Goal: Task Accomplishment & Management: Use online tool/utility

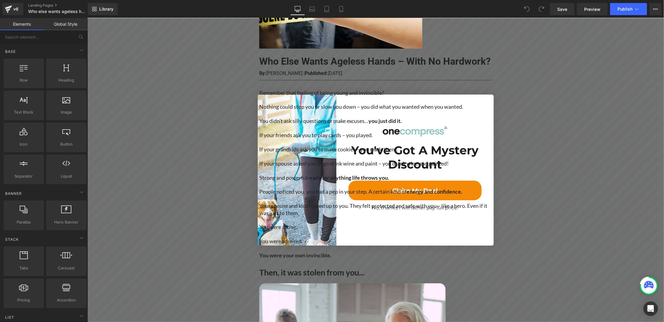
scroll to position [182, 0]
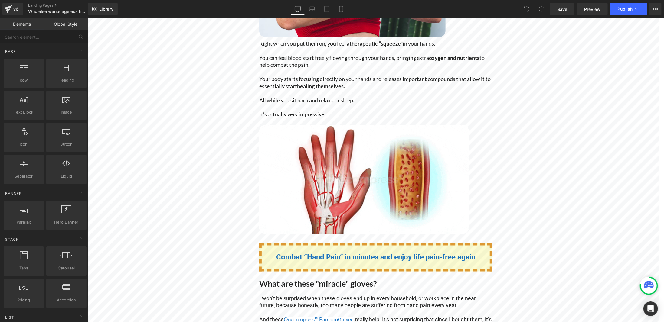
scroll to position [2299, 0]
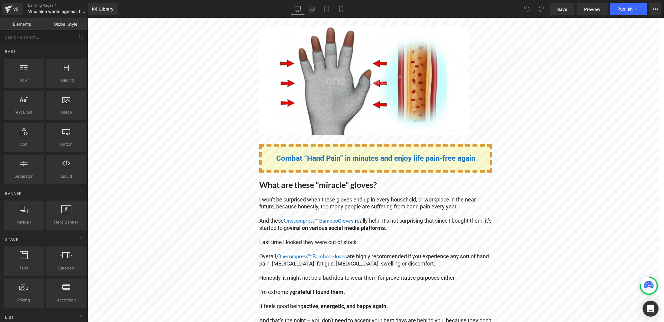
click at [646, 308] on div "Open Intercom Messenger" at bounding box center [651, 309] width 16 height 16
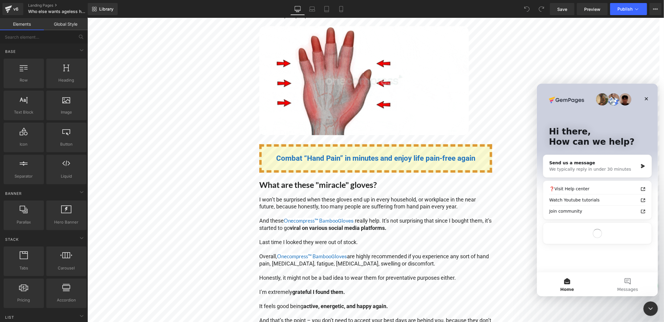
scroll to position [0, 0]
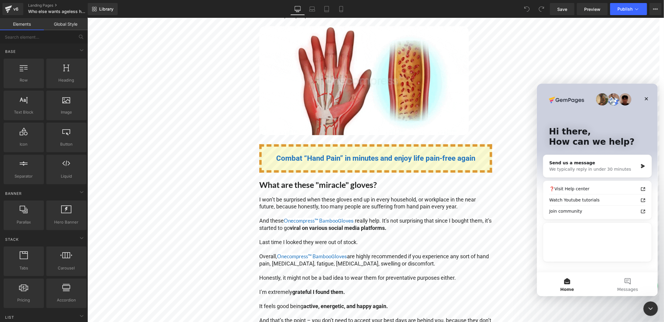
click at [556, 51] on div at bounding box center [332, 152] width 664 height 304
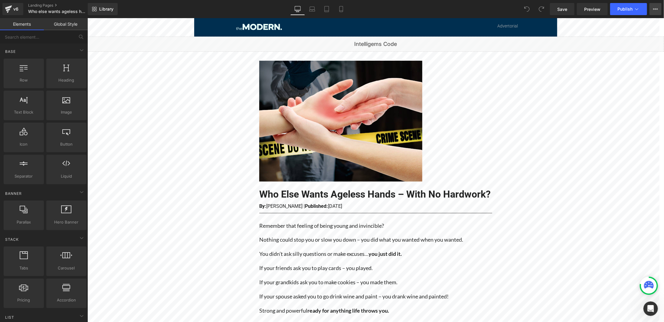
click at [659, 8] on button "View Live Page View with current Template Save Template to Library Schedule Pub…" at bounding box center [656, 9] width 12 height 12
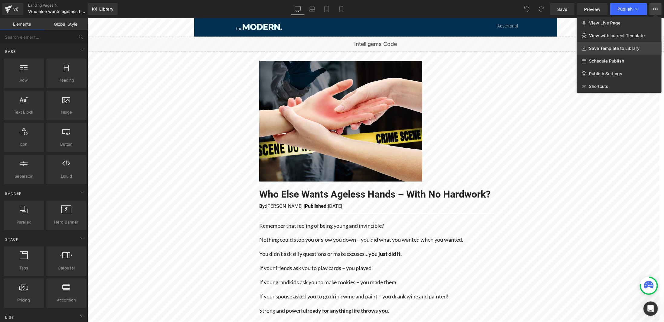
click at [624, 46] on span "Save Template to Library" at bounding box center [614, 48] width 51 height 5
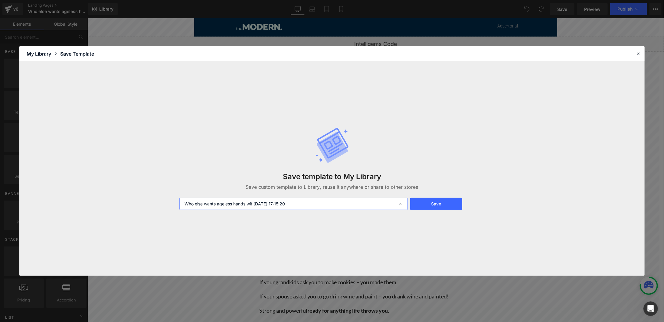
click at [309, 208] on input "Who else wants ageless hands wit [DATE] 17:15:20" at bounding box center [293, 204] width 228 height 12
drag, startPoint x: 313, startPoint y: 207, endPoint x: 269, endPoint y: 206, distance: 44.8
click at [260, 204] on input "Who else wants ageless hands wit [DATE] 17:15:20" at bounding box center [293, 204] width 228 height 12
click at [342, 208] on input "Who else wants ageless hands wit [DATE] 17:15:20" at bounding box center [293, 204] width 228 height 12
click at [437, 206] on button "Save" at bounding box center [436, 204] width 52 height 12
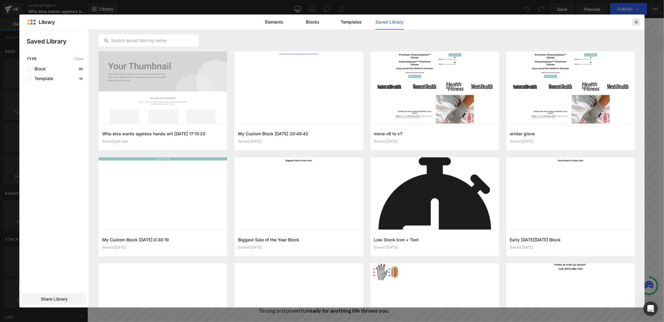
click at [635, 22] on icon at bounding box center [635, 21] width 5 height 5
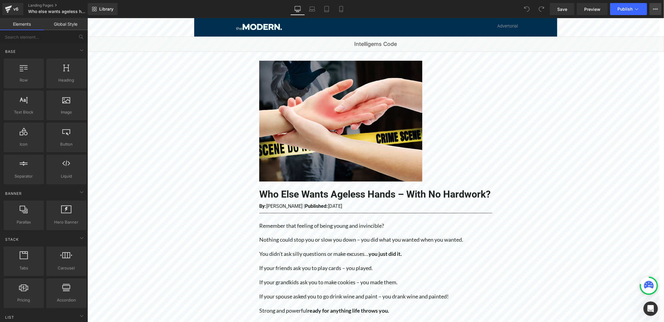
click at [659, 12] on button "View Live Page View with current Template Save Template to Library Schedule Pub…" at bounding box center [656, 9] width 12 height 12
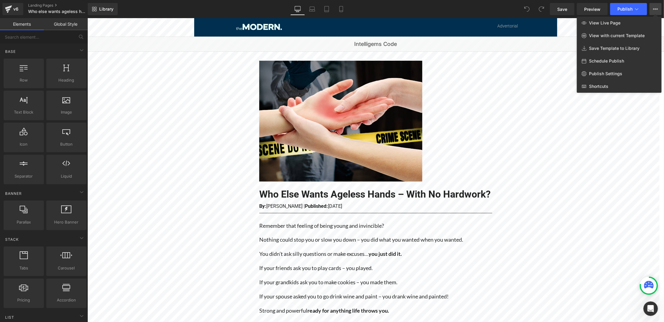
click at [157, 118] on div at bounding box center [375, 170] width 577 height 304
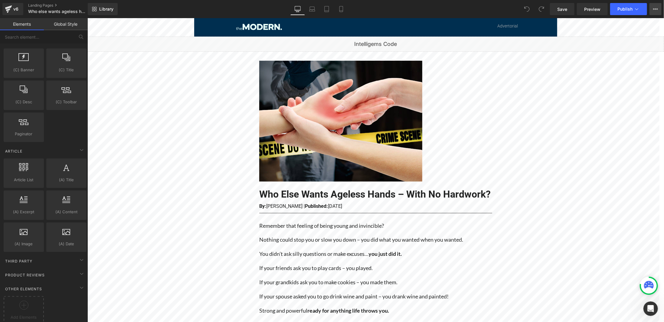
click at [655, 10] on icon at bounding box center [655, 9] width 5 height 5
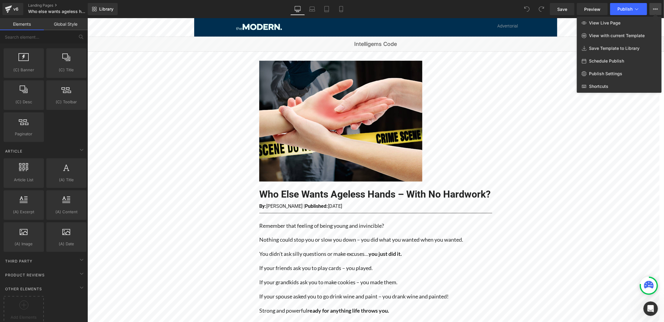
click at [601, 165] on div at bounding box center [375, 170] width 577 height 304
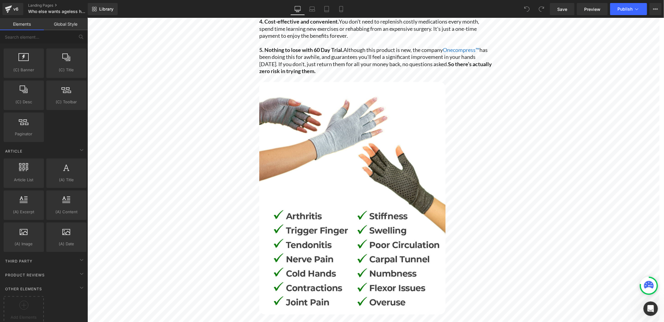
scroll to position [2753, 0]
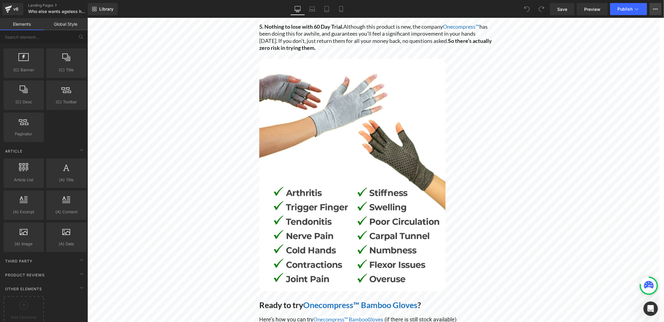
click at [656, 5] on button "View Live Page View with current Template Save Template to Library Schedule Pub…" at bounding box center [656, 9] width 12 height 12
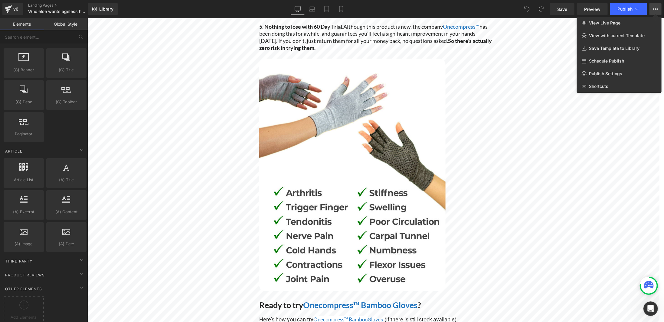
click at [622, 157] on div at bounding box center [375, 170] width 577 height 304
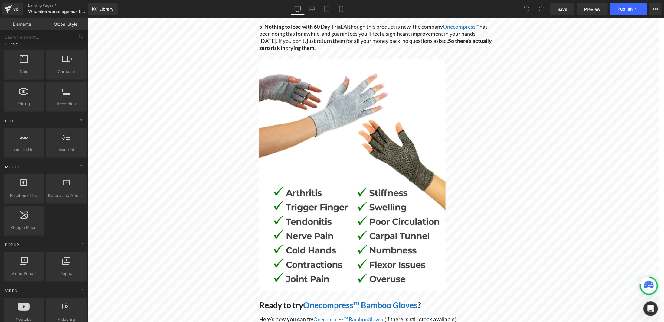
scroll to position [0, 0]
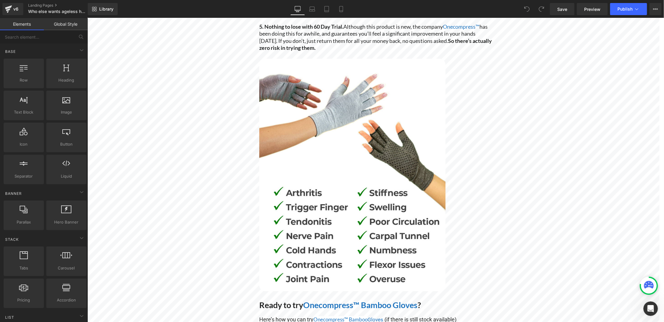
click at [70, 27] on link "Global Style" at bounding box center [66, 24] width 44 height 12
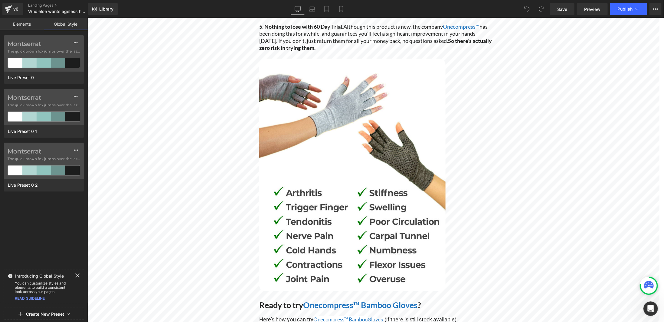
click at [20, 23] on link "Elements" at bounding box center [22, 24] width 44 height 12
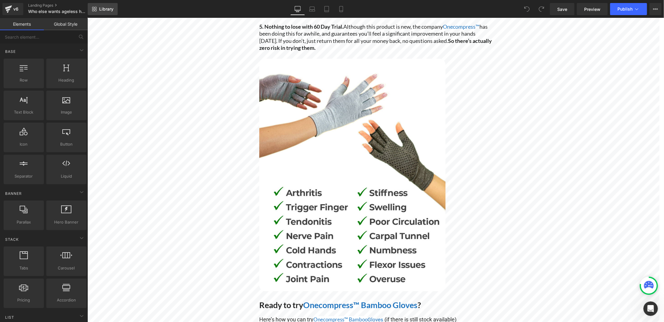
click at [108, 9] on span "Library" at bounding box center [106, 8] width 14 height 5
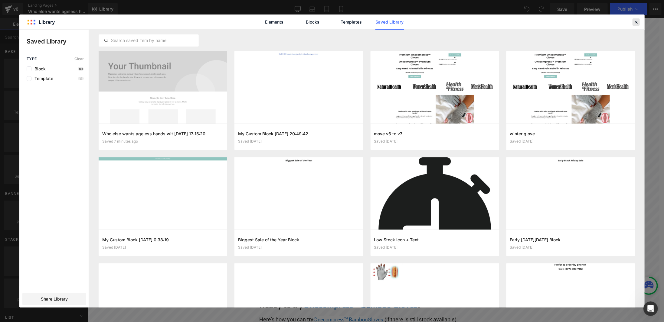
click at [634, 23] on icon at bounding box center [635, 21] width 5 height 5
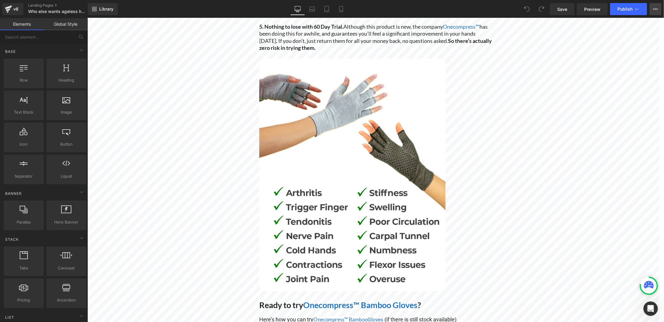
click at [656, 11] on button "View Live Page View with current Template Save Template to Library Schedule Pub…" at bounding box center [656, 9] width 12 height 12
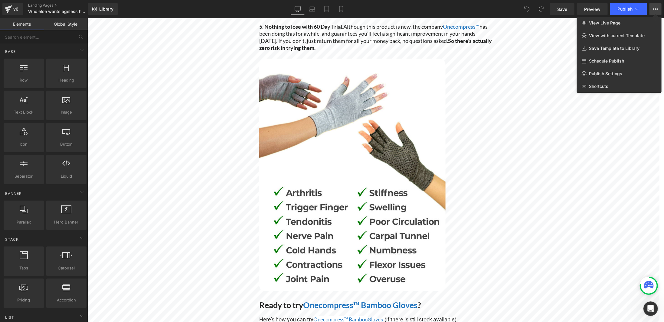
click at [624, 182] on div at bounding box center [375, 170] width 577 height 304
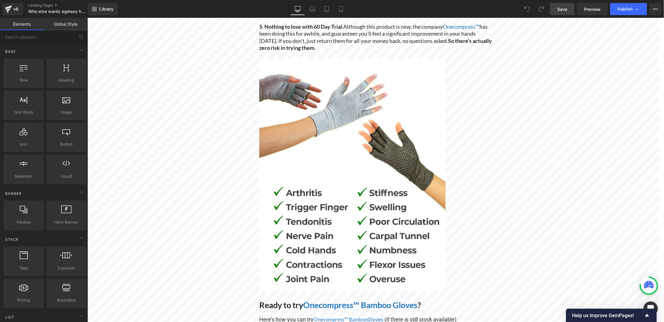
click at [563, 7] on span "Save" at bounding box center [562, 9] width 10 height 6
click at [655, 12] on button "View Live Page View with current Template Save Template to Library Schedule Pub…" at bounding box center [656, 9] width 12 height 12
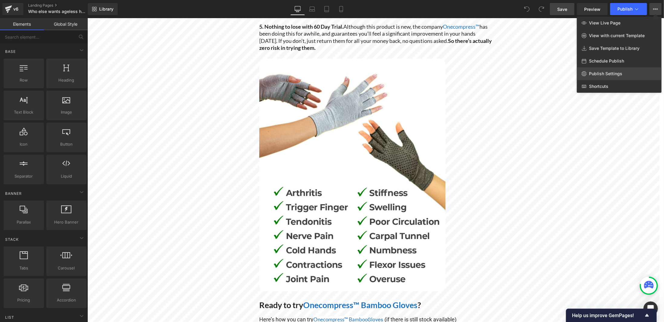
click at [626, 72] on link "Publish Settings" at bounding box center [619, 73] width 85 height 13
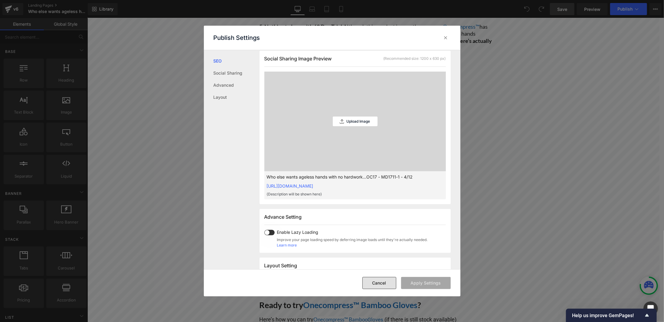
scroll to position [212, 0]
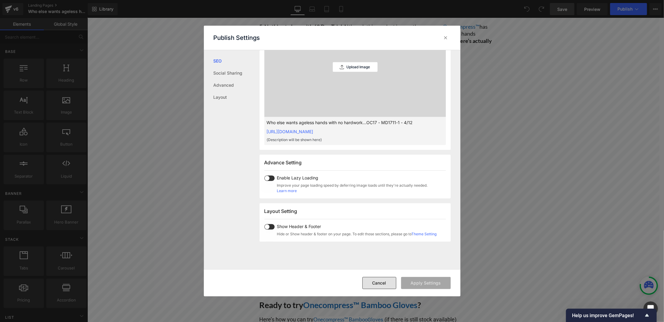
click at [385, 284] on button "Cancel" at bounding box center [379, 283] width 34 height 12
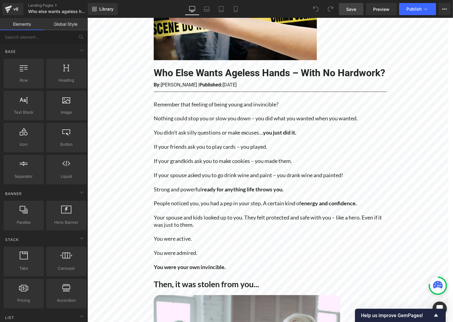
scroll to position [0, 0]
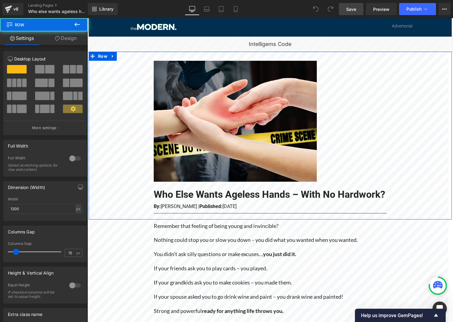
click at [130, 93] on div "Image Who Else Wants Ageless Hands – With No Hardwork? Heading By: [PERSON_NAME…" at bounding box center [269, 136] width 363 height 168
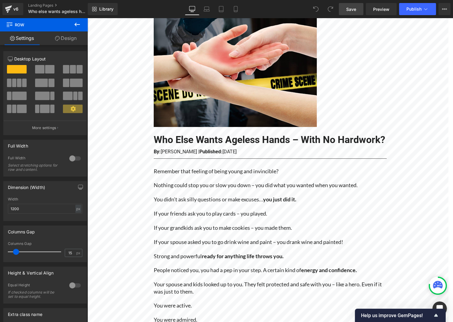
scroll to position [30, 0]
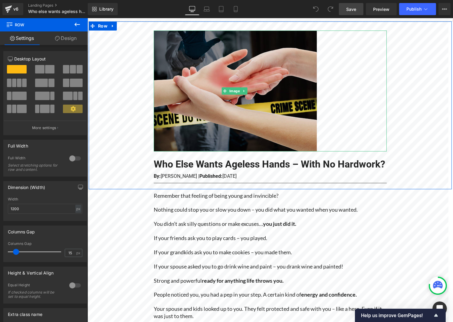
click at [207, 83] on img at bounding box center [234, 91] width 163 height 121
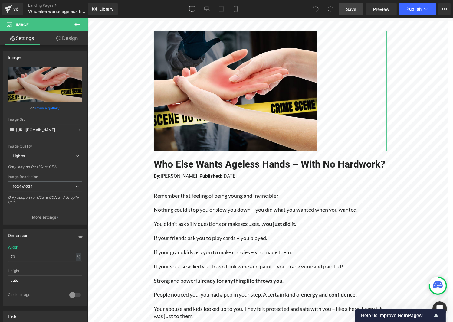
click at [62, 38] on link "Design" at bounding box center [67, 38] width 44 height 14
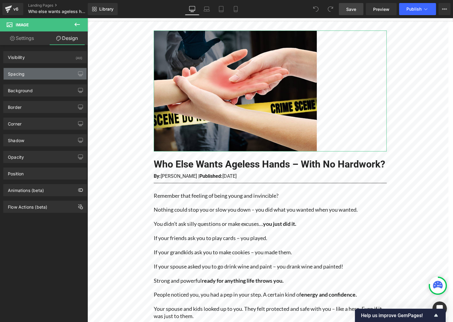
click at [40, 75] on div "Spacing" at bounding box center [45, 73] width 83 height 11
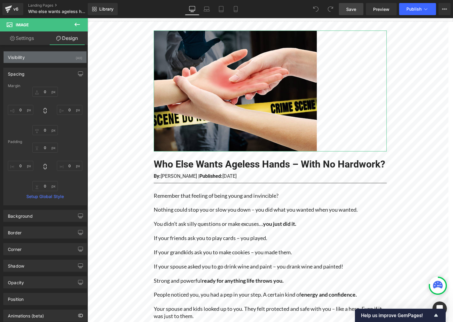
click at [22, 55] on div "Visibility" at bounding box center [16, 55] width 17 height 8
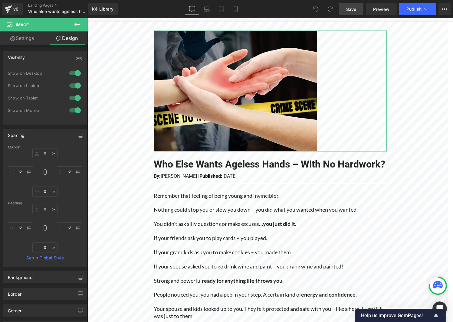
click at [26, 39] on link "Settings" at bounding box center [22, 38] width 44 height 14
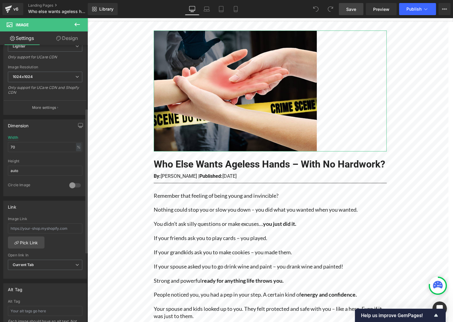
scroll to position [121, 0]
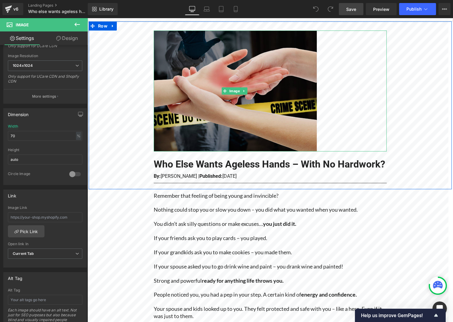
click at [250, 113] on img at bounding box center [234, 91] width 163 height 121
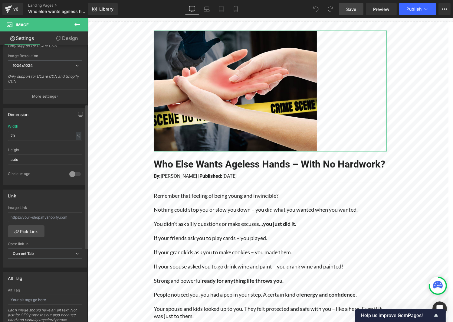
scroll to position [0, 0]
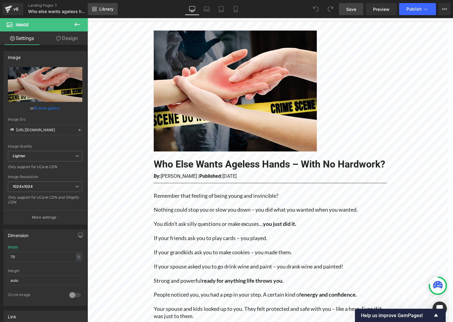
click at [103, 15] on link "Library" at bounding box center [103, 9] width 30 height 12
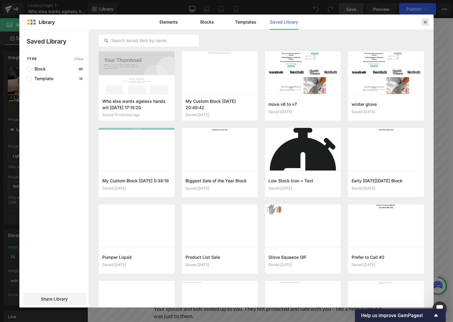
click at [425, 21] on icon at bounding box center [424, 21] width 5 height 5
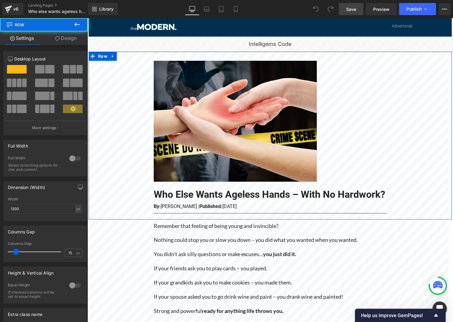
click at [397, 102] on div "Image Who Else Wants Ageless Hands – With No Hardwork? Heading By: [PERSON_NAME…" at bounding box center [269, 136] width 363 height 168
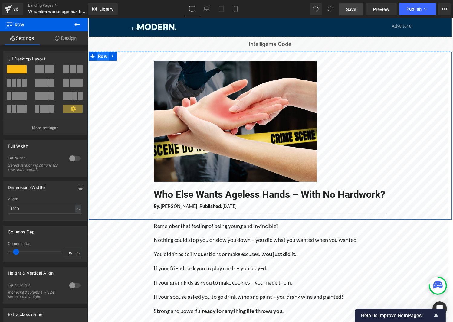
click at [99, 56] on span "Row" at bounding box center [102, 56] width 12 height 9
click at [74, 39] on link "Design" at bounding box center [66, 38] width 44 height 14
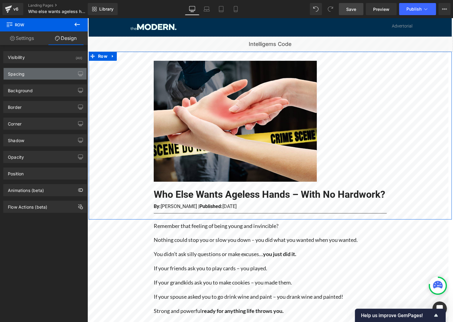
click at [40, 73] on div "Spacing" at bounding box center [45, 73] width 83 height 11
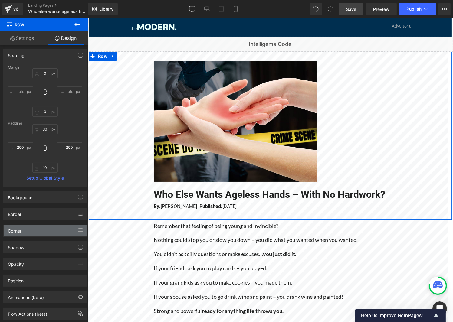
scroll to position [30, 0]
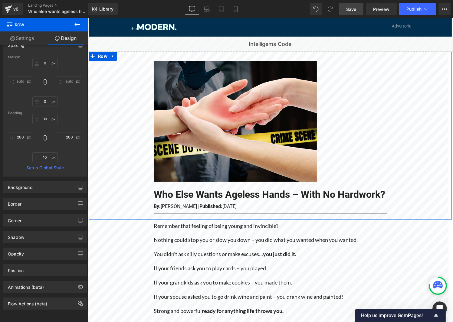
click at [27, 40] on link "Settings" at bounding box center [22, 38] width 44 height 14
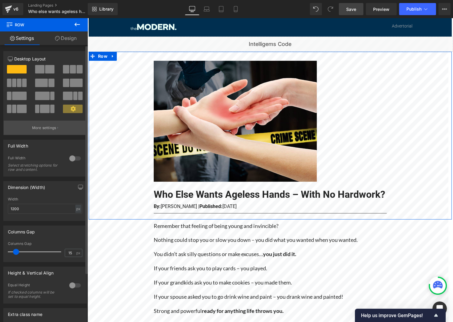
click at [56, 129] on button "More settings" at bounding box center [45, 128] width 83 height 14
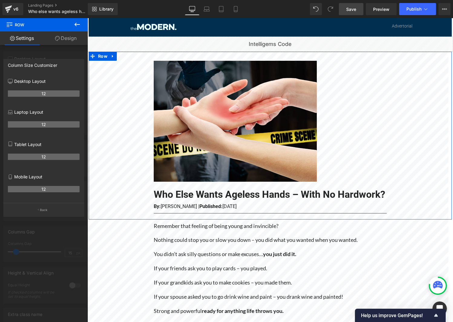
click at [64, 51] on div at bounding box center [44, 171] width 88 height 307
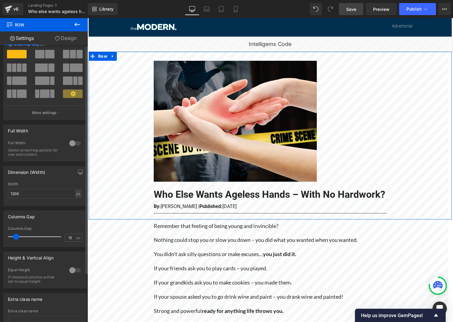
scroll to position [0, 0]
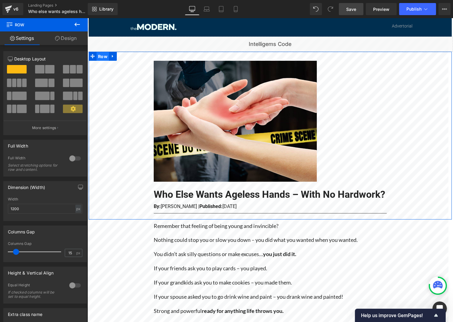
click at [101, 55] on span "Row" at bounding box center [102, 56] width 12 height 9
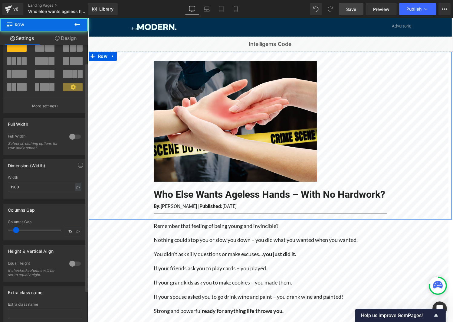
scroll to position [30, 0]
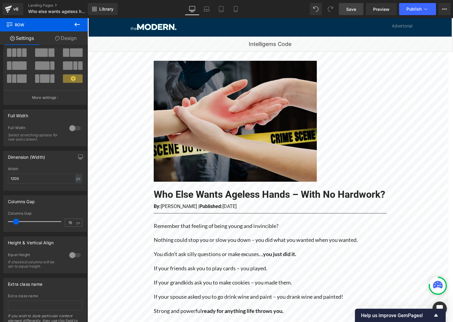
click at [199, 134] on img at bounding box center [234, 121] width 163 height 121
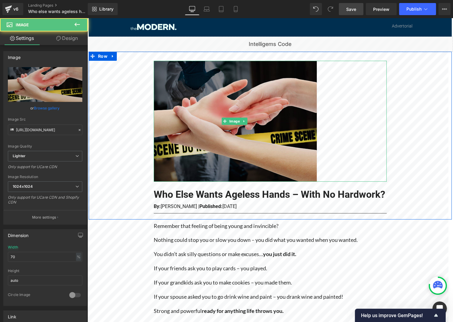
click at [312, 134] on img at bounding box center [234, 121] width 163 height 121
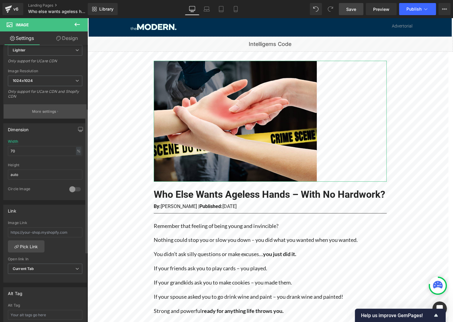
scroll to position [121, 0]
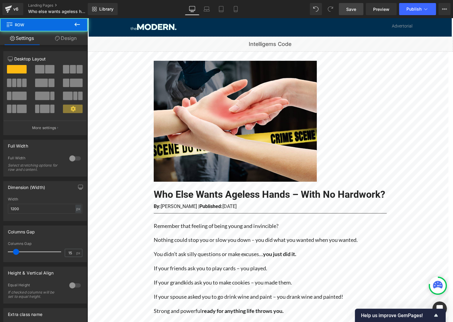
click at [117, 112] on div "Image Who Else Wants Ageless Hands – With No Hardwork? Heading By: [PERSON_NAME…" at bounding box center [269, 136] width 363 height 168
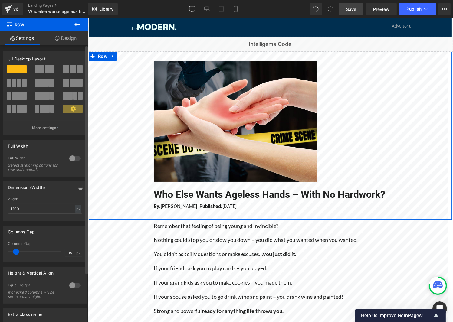
scroll to position [0, 0]
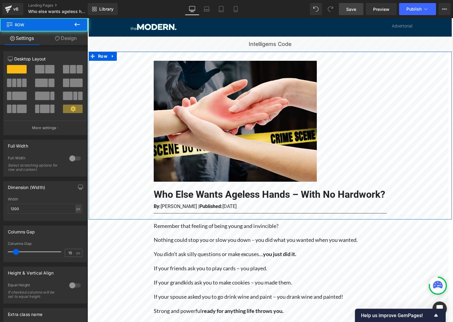
click at [106, 78] on div "Image Who Else Wants Ageless Hands – With No Hardwork? Heading By: [PERSON_NAME…" at bounding box center [269, 136] width 363 height 168
click at [98, 56] on span "Row" at bounding box center [102, 56] width 12 height 9
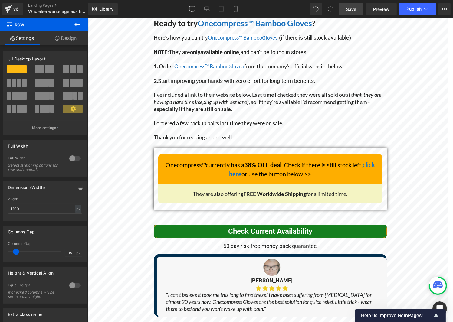
scroll to position [3022, 0]
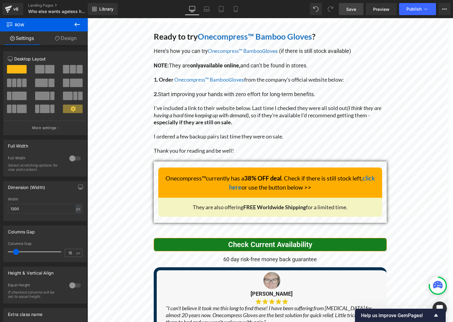
click at [16, 25] on span "Row" at bounding box center [36, 24] width 61 height 13
click at [8, 25] on icon at bounding box center [10, 24] width 6 height 6
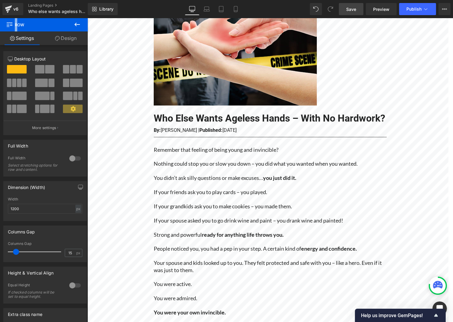
scroll to position [0, 0]
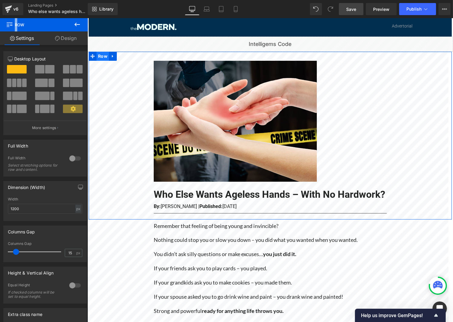
click at [100, 58] on span "Row" at bounding box center [102, 56] width 12 height 9
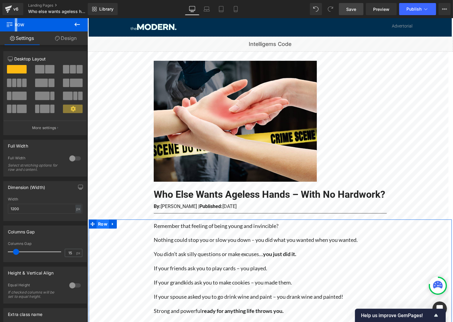
click at [99, 229] on span "Row" at bounding box center [102, 224] width 12 height 9
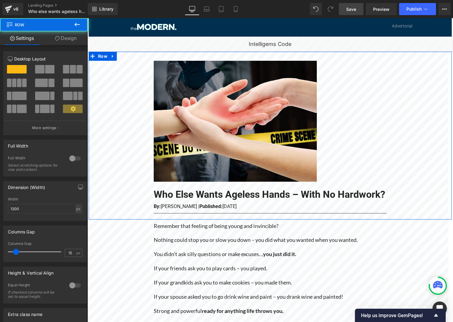
click at [104, 208] on div "Image Who Else Wants Ageless Hands – With No Hardwork? Heading By: [PERSON_NAME…" at bounding box center [269, 136] width 363 height 168
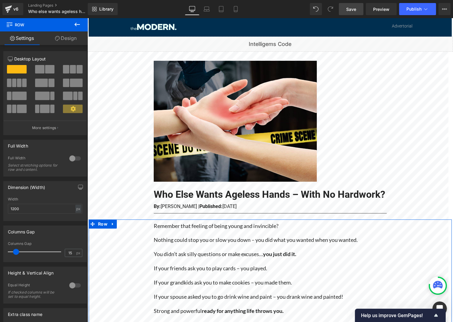
click at [97, 229] on span "Row" at bounding box center [102, 224] width 12 height 9
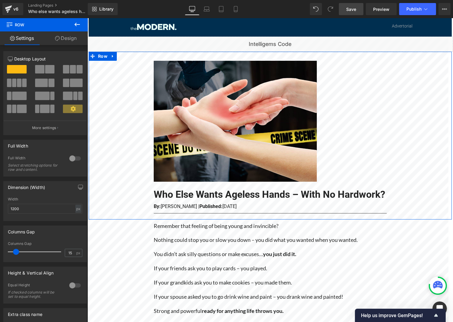
click at [106, 185] on div "Image Who Else Wants Ageless Hands – With No Hardwork? Heading By: [PERSON_NAME…" at bounding box center [269, 136] width 363 height 168
click at [102, 58] on span "Row" at bounding box center [102, 56] width 12 height 9
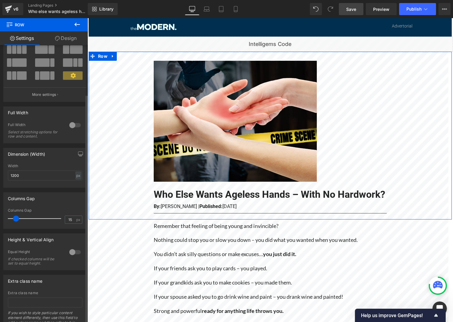
scroll to position [60, 0]
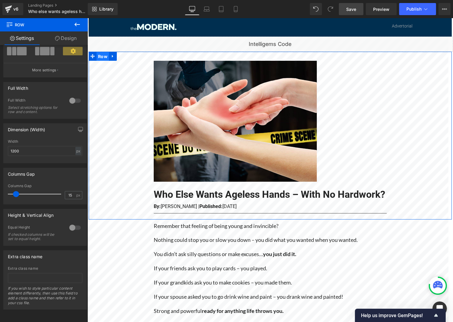
click at [99, 58] on span "Row" at bounding box center [102, 56] width 12 height 9
click at [137, 105] on div "Image Who Else Wants Ageless Hands – With No Hardwork? Heading By: [PERSON_NAME…" at bounding box center [269, 136] width 363 height 168
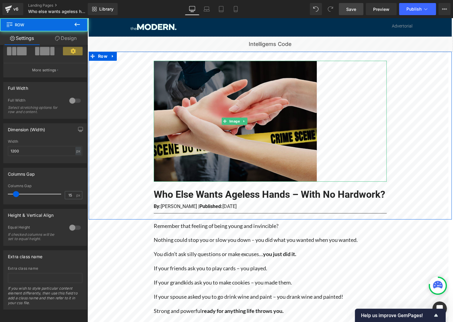
click at [181, 112] on img at bounding box center [234, 121] width 163 height 121
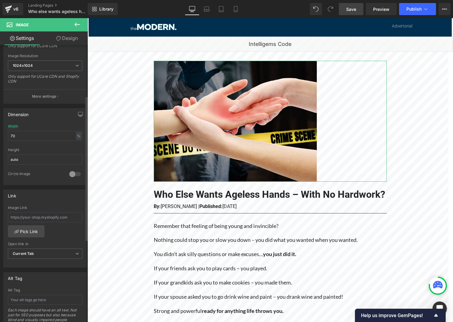
scroll to position [0, 0]
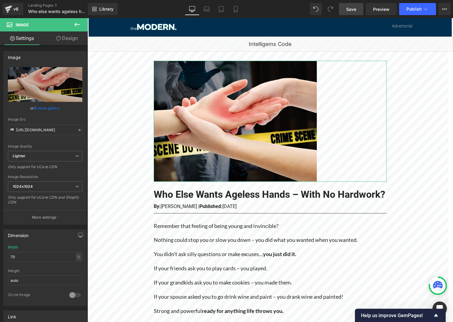
click at [72, 38] on link "Design" at bounding box center [67, 38] width 44 height 14
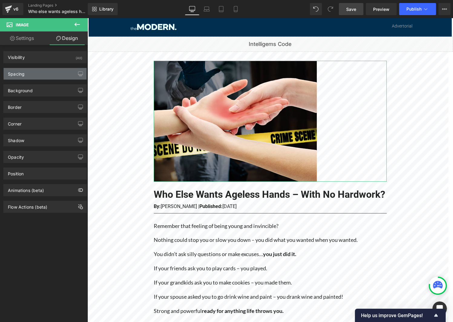
click at [34, 75] on div "Spacing" at bounding box center [45, 73] width 83 height 11
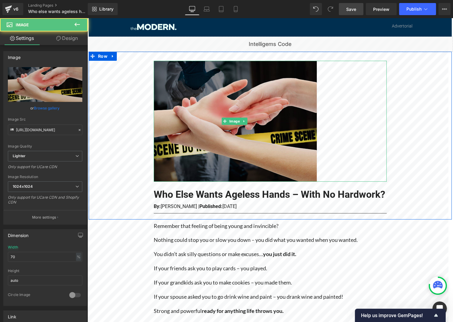
click at [190, 121] on img at bounding box center [234, 121] width 163 height 121
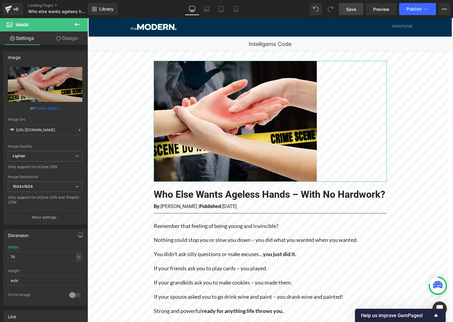
click at [73, 40] on link "Design" at bounding box center [67, 38] width 44 height 14
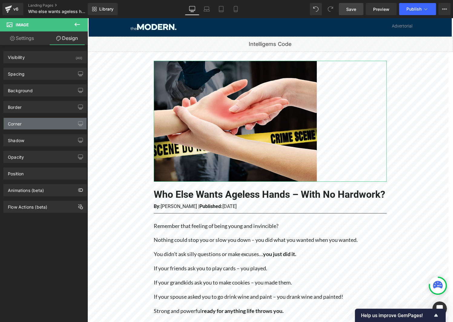
click at [31, 124] on div "Corner" at bounding box center [45, 123] width 83 height 11
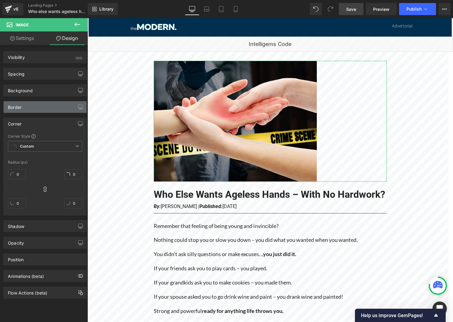
click at [32, 110] on div "Border" at bounding box center [45, 106] width 83 height 11
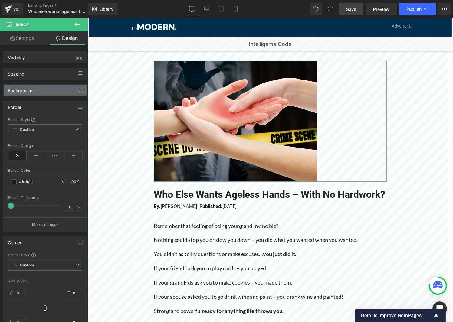
click at [42, 89] on div "Background" at bounding box center [45, 90] width 83 height 11
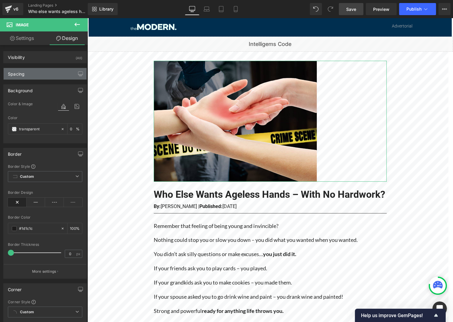
click at [36, 71] on div "Spacing" at bounding box center [45, 73] width 83 height 11
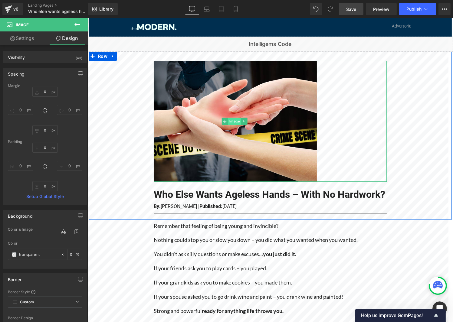
click at [233, 123] on span "Image" at bounding box center [234, 121] width 13 height 7
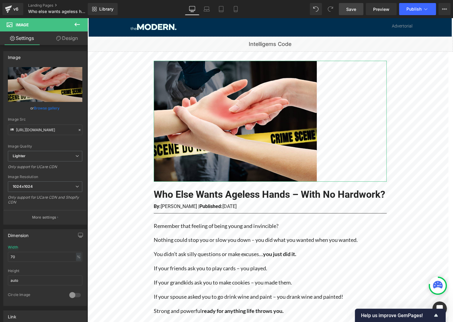
click at [73, 39] on link "Design" at bounding box center [67, 38] width 44 height 14
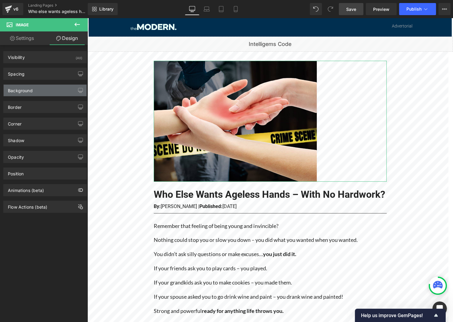
click at [40, 87] on div "Background" at bounding box center [45, 90] width 83 height 11
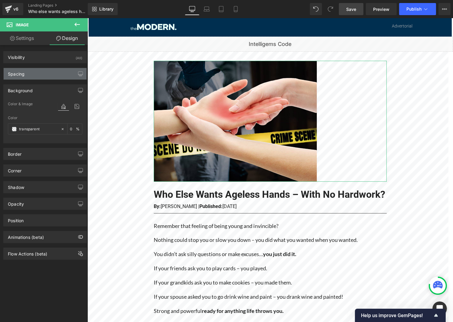
click at [44, 75] on div "Spacing" at bounding box center [45, 73] width 83 height 11
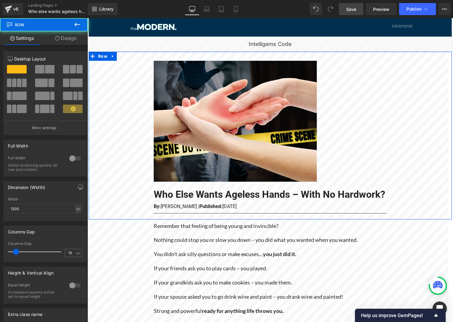
click at [132, 73] on div "Image Who Else Wants Ageless Hands – With No Hardwork? Heading By: [PERSON_NAME…" at bounding box center [269, 136] width 363 height 168
click at [70, 41] on link "Design" at bounding box center [66, 38] width 44 height 14
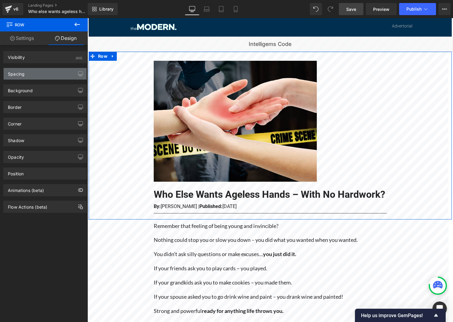
click at [51, 74] on div "Spacing" at bounding box center [45, 73] width 83 height 11
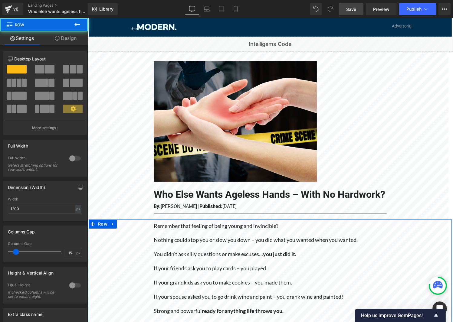
click at [69, 39] on link "Design" at bounding box center [66, 38] width 44 height 14
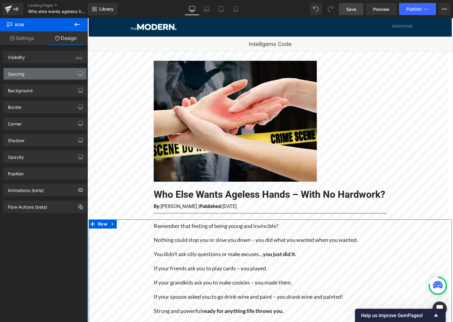
click at [41, 75] on div "Spacing" at bounding box center [45, 73] width 83 height 11
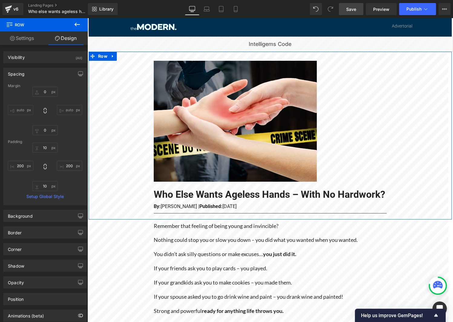
click at [119, 118] on div "Image Who Else Wants Ageless Hands – With No Hardwork? Heading By: [PERSON_NAME…" at bounding box center [269, 136] width 363 height 168
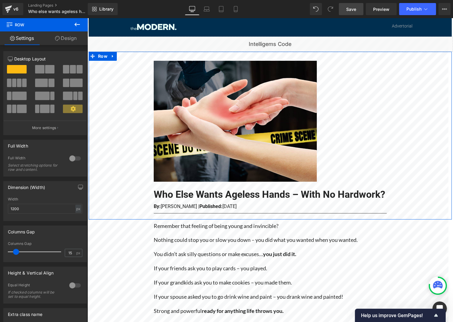
click at [67, 39] on link "Design" at bounding box center [66, 38] width 44 height 14
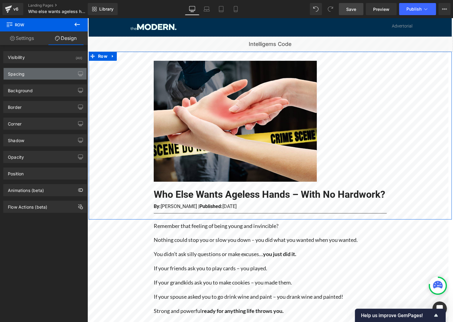
click at [45, 73] on div "Spacing" at bounding box center [45, 73] width 83 height 11
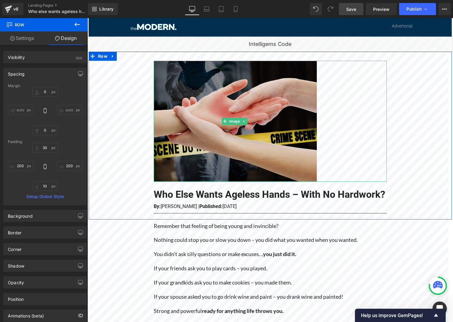
click at [192, 122] on img at bounding box center [234, 121] width 163 height 121
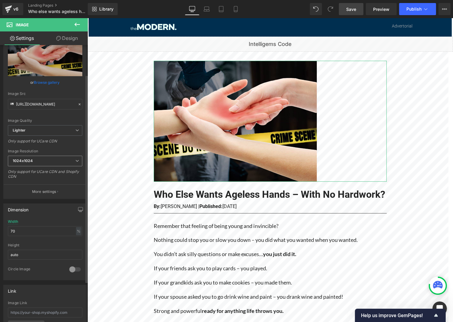
scroll to position [91, 0]
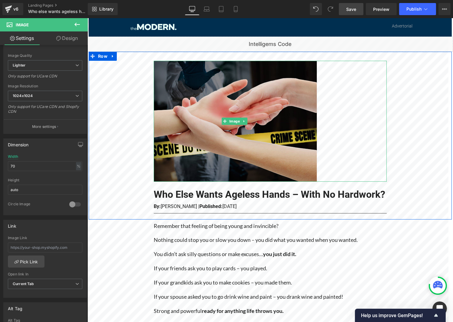
click at [288, 149] on img at bounding box center [234, 121] width 163 height 121
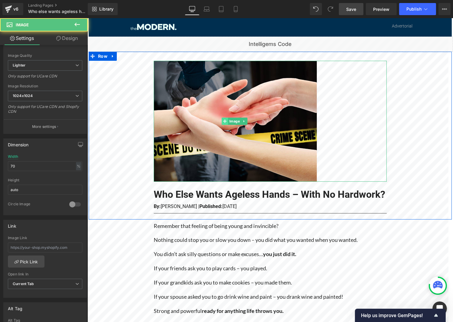
click at [226, 120] on span at bounding box center [224, 121] width 6 height 7
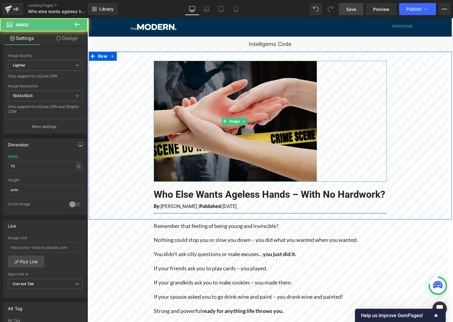
click at [185, 169] on img at bounding box center [234, 121] width 163 height 121
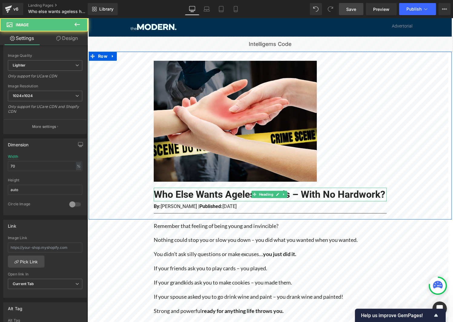
click at [192, 200] on h1 "Who Else Wants Ageless Hands – With No Hardwork?" at bounding box center [269, 195] width 233 height 14
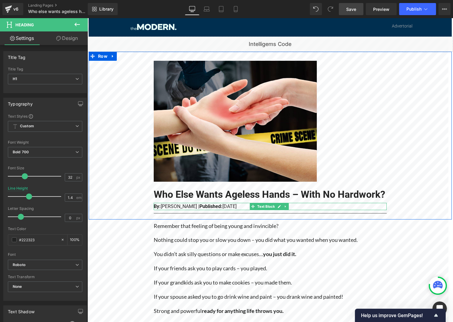
click at [208, 201] on h1 "Who Else Wants Ageless Hands – With No Hardwork?" at bounding box center [269, 195] width 233 height 14
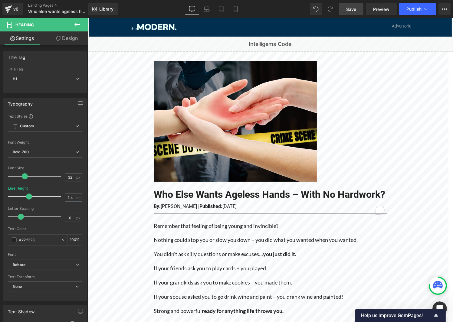
click at [66, 38] on link "Design" at bounding box center [67, 38] width 44 height 14
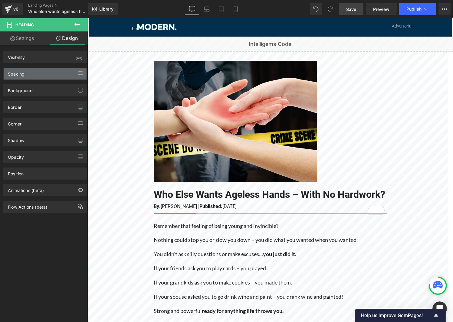
click at [37, 70] on div "Spacing" at bounding box center [45, 73] width 83 height 11
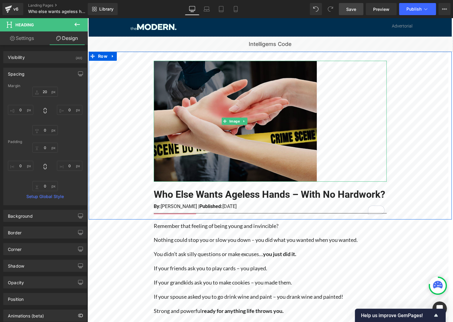
click at [197, 131] on img at bounding box center [234, 121] width 163 height 121
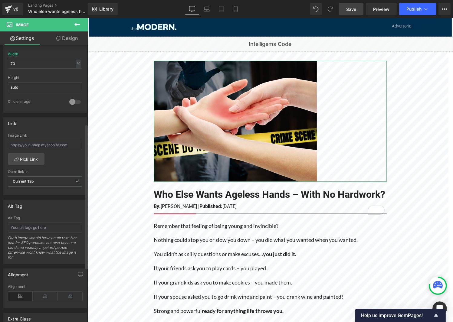
scroll to position [242, 0]
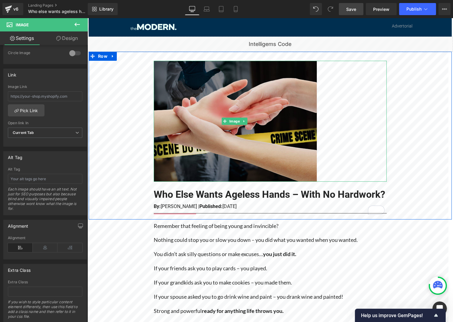
click at [222, 109] on img at bounding box center [234, 121] width 163 height 121
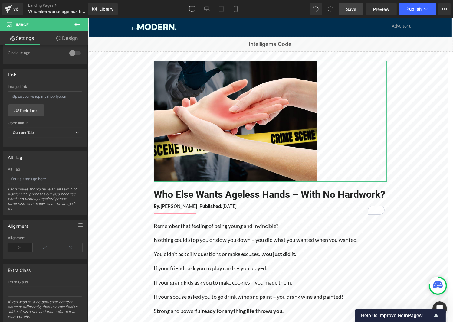
click at [61, 37] on link "Design" at bounding box center [67, 38] width 44 height 14
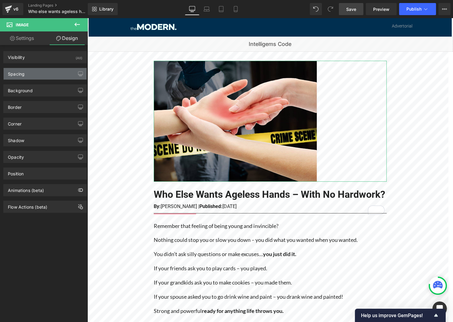
click at [49, 78] on div "Spacing" at bounding box center [45, 73] width 83 height 11
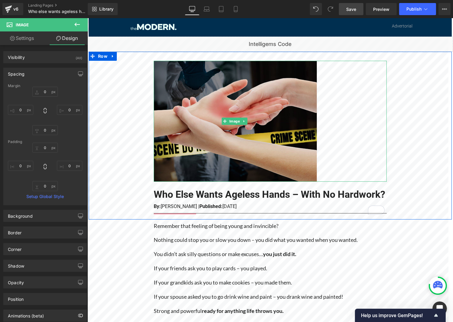
click at [192, 112] on img at bounding box center [234, 121] width 163 height 121
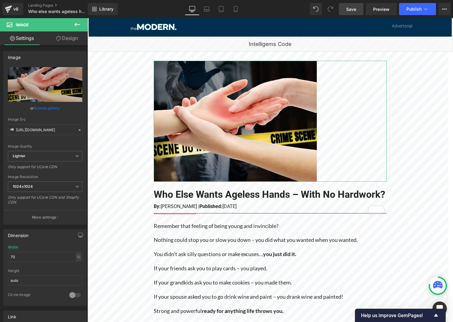
click at [72, 41] on link "Design" at bounding box center [67, 38] width 44 height 14
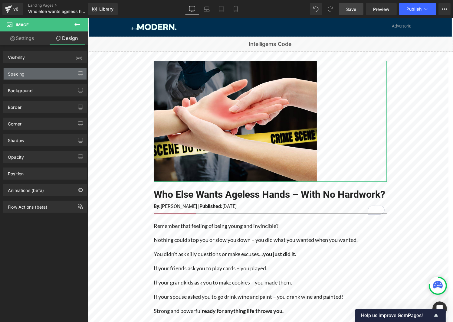
click at [40, 75] on div "Spacing" at bounding box center [45, 73] width 83 height 11
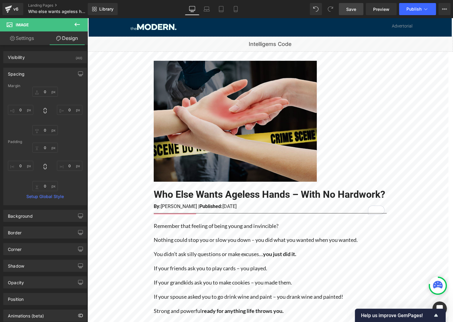
click at [219, 97] on img at bounding box center [234, 121] width 163 height 121
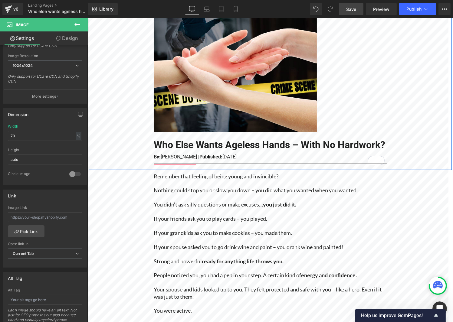
scroll to position [61, 0]
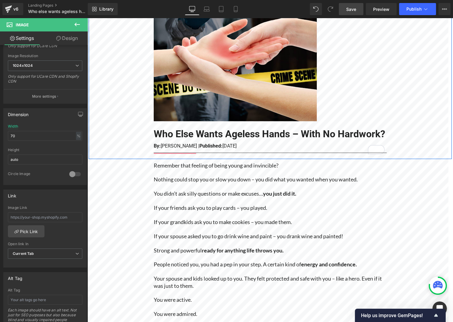
click at [237, 141] on h1 "Who Else Wants Ageless Hands – With No Hardwork?" at bounding box center [269, 134] width 233 height 14
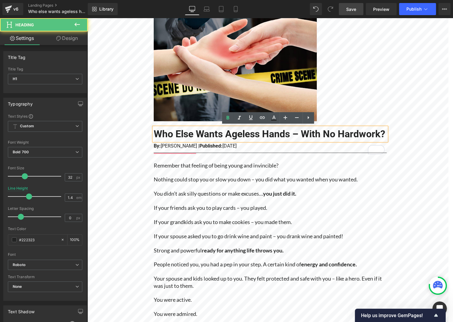
click at [282, 176] on p at bounding box center [269, 172] width 233 height 7
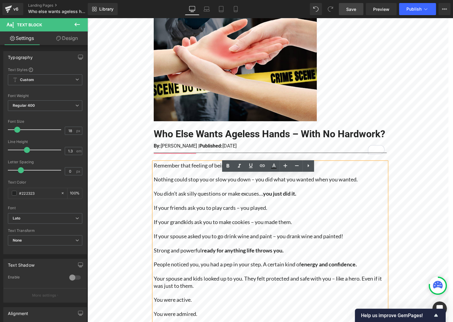
click at [274, 141] on h1 "Who Else Wants Ageless Hands – With No Hardwork?" at bounding box center [269, 134] width 233 height 14
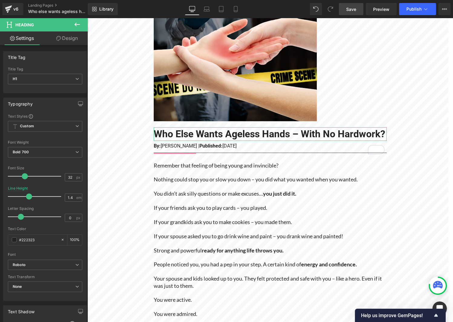
click at [71, 34] on link "Design" at bounding box center [67, 38] width 44 height 14
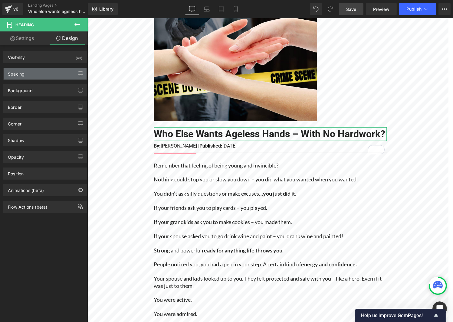
click at [54, 77] on div "Spacing" at bounding box center [45, 73] width 83 height 11
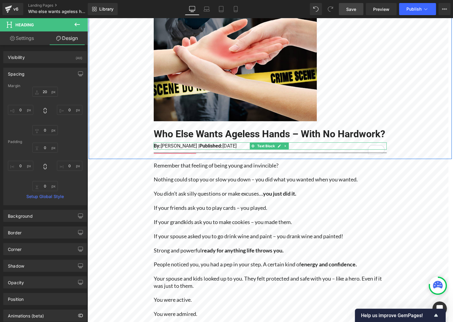
click at [302, 150] on p "By: [PERSON_NAME] | Published: [DATE]" at bounding box center [269, 145] width 233 height 7
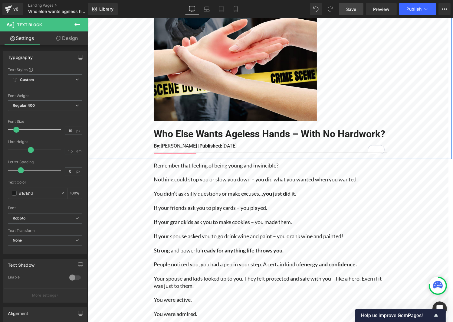
click at [190, 135] on h1 "Who Else Wants Ageless Hands – With No Hardwork?" at bounding box center [269, 134] width 233 height 14
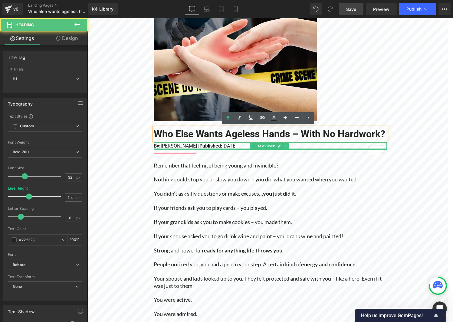
click at [214, 150] on div at bounding box center [269, 149] width 233 height 2
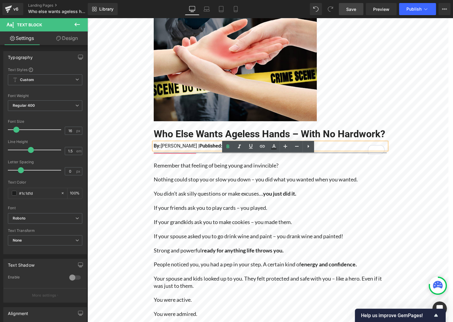
click at [210, 190] on p at bounding box center [269, 186] width 233 height 7
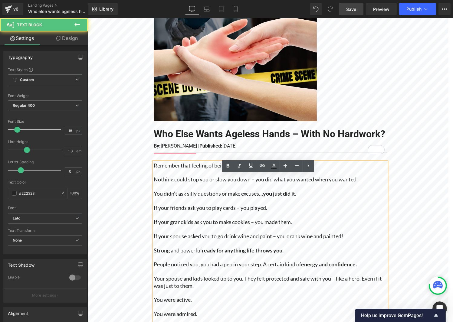
click at [205, 149] on strong "Published:" at bounding box center [210, 146] width 23 height 6
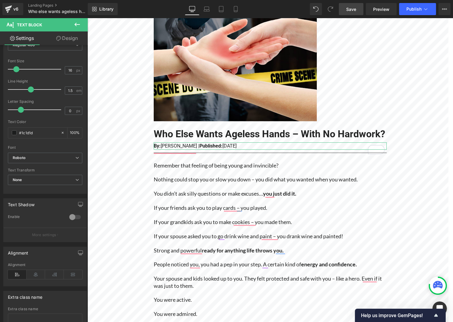
click at [70, 39] on link "Design" at bounding box center [67, 38] width 44 height 14
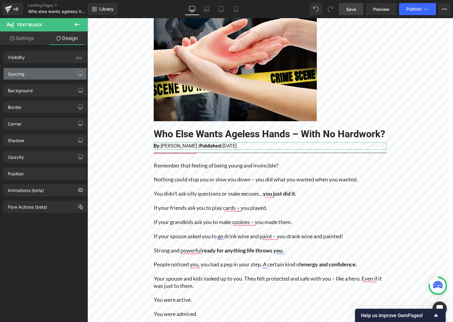
click at [31, 73] on div "Spacing" at bounding box center [45, 73] width 83 height 11
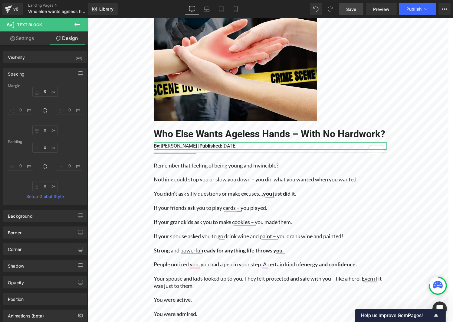
click at [28, 41] on link "Settings" at bounding box center [22, 38] width 44 height 14
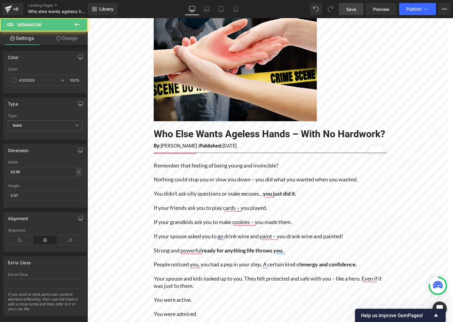
click at [214, 156] on div "Separator" at bounding box center [269, 153] width 233 height 6
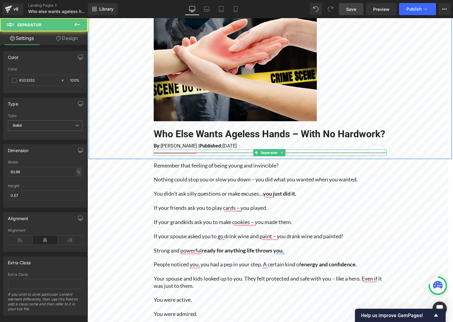
click at [239, 156] on div at bounding box center [269, 153] width 233 height 6
click at [221, 156] on hr at bounding box center [269, 154] width 233 height 3
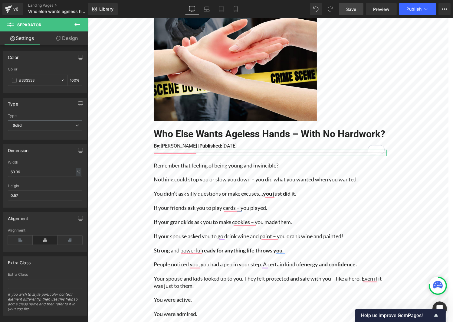
click at [62, 43] on link "Design" at bounding box center [67, 38] width 44 height 14
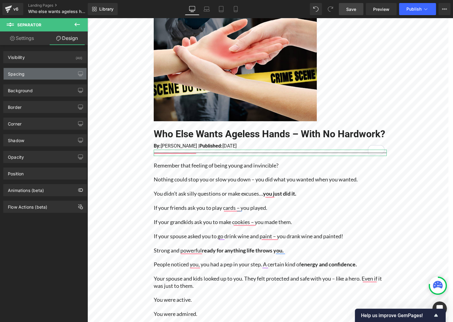
click at [43, 69] on div "Spacing" at bounding box center [45, 73] width 83 height 11
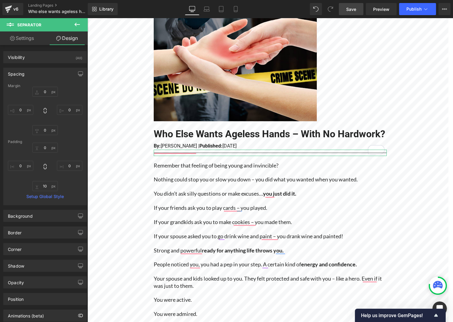
click at [30, 42] on link "Settings" at bounding box center [22, 38] width 44 height 14
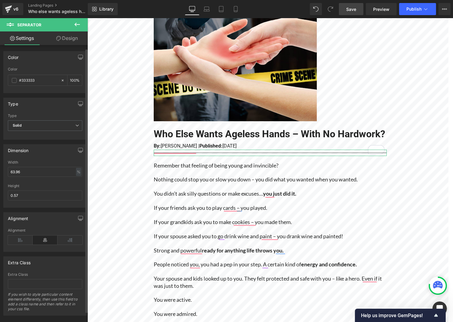
scroll to position [7, 0]
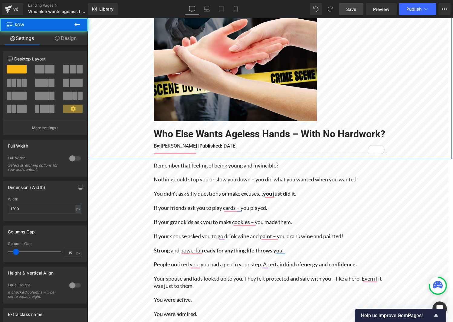
click at [150, 156] on div "Image Who Else Wants Ageless Hands – With No Hardwork? Heading By: [PERSON_NAME…" at bounding box center [270, 77] width 242 height 155
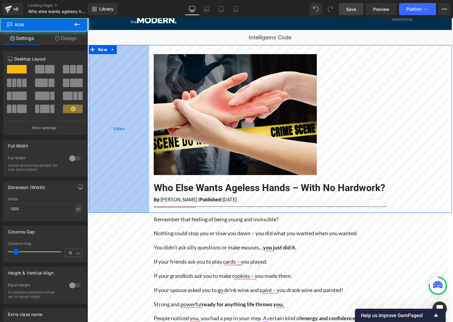
scroll to position [0, 0]
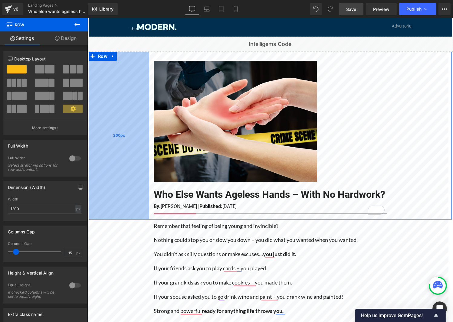
click at [110, 191] on div "200px" at bounding box center [118, 136] width 61 height 168
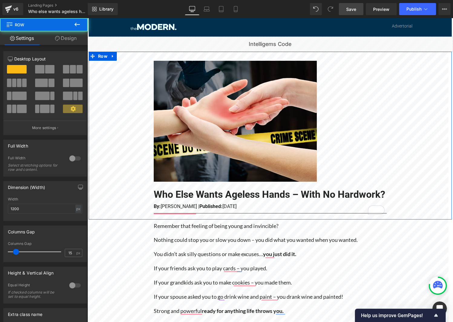
click at [416, 167] on div "Image Who Else Wants Ageless Hands – With No Hardwork? Heading By: [PERSON_NAME…" at bounding box center [269, 136] width 363 height 168
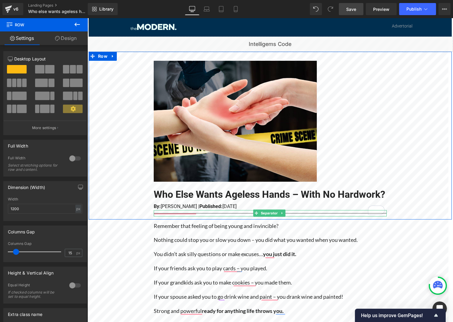
click at [191, 217] on hr at bounding box center [269, 214] width 233 height 3
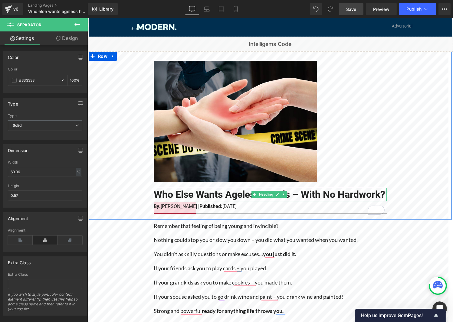
click at [163, 201] on h1 "Who Else Wants Ageless Hands – With No Hardwork?" at bounding box center [269, 195] width 233 height 14
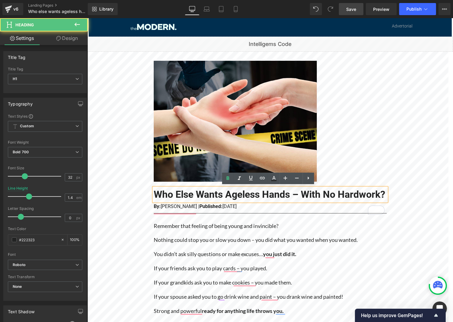
click at [210, 210] on div "By: [PERSON_NAME] | Published: [DATE] Text Block" at bounding box center [269, 206] width 233 height 7
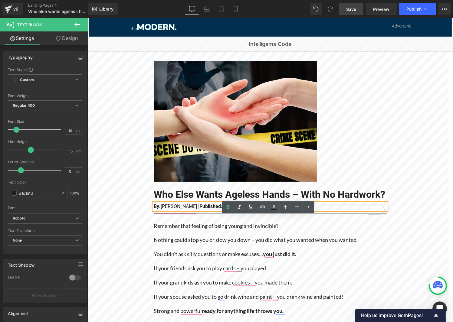
click at [314, 219] on div "Image Who Else Wants Ageless Hands – With No Hardwork? Heading By: [PERSON_NAME…" at bounding box center [269, 136] width 363 height 168
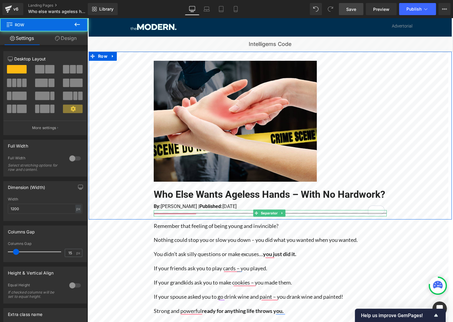
click at [315, 217] on hr at bounding box center [269, 214] width 233 height 3
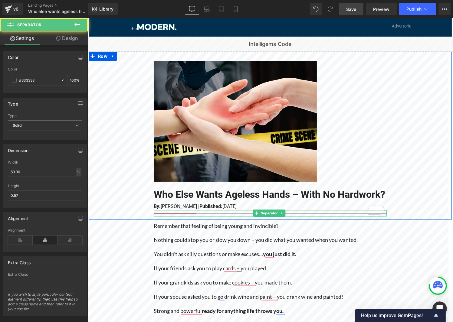
click at [215, 217] on div at bounding box center [269, 213] width 233 height 6
click at [269, 217] on span "Separator" at bounding box center [269, 213] width 20 height 7
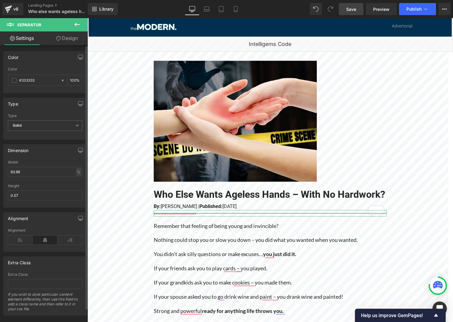
click at [44, 181] on div at bounding box center [45, 182] width 74 height 4
click at [58, 39] on icon at bounding box center [58, 38] width 5 height 5
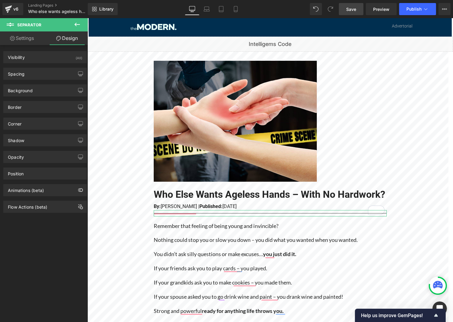
click at [46, 63] on div "Visibility (All) 0|0|0|0 1 Show on Desktop 1 Show on Laptop 1 Show on Tablet 1 …" at bounding box center [44, 57] width 83 height 12
click at [47, 75] on div "Spacing" at bounding box center [45, 73] width 83 height 11
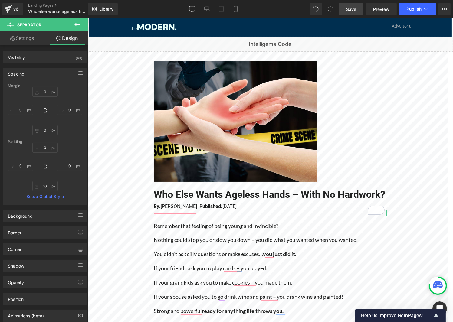
click at [49, 74] on div "Spacing" at bounding box center [45, 73] width 83 height 11
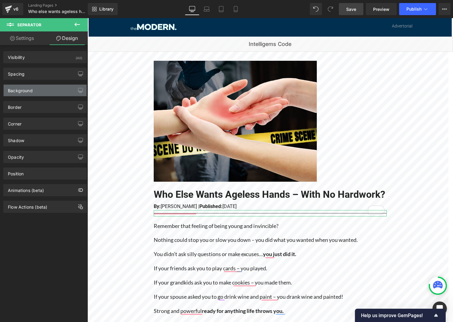
click at [35, 92] on div "Background" at bounding box center [45, 90] width 83 height 11
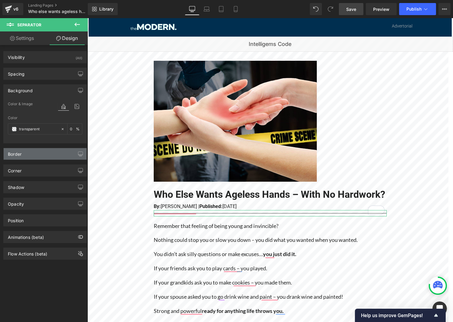
click at [37, 155] on div "Border" at bounding box center [45, 153] width 83 height 11
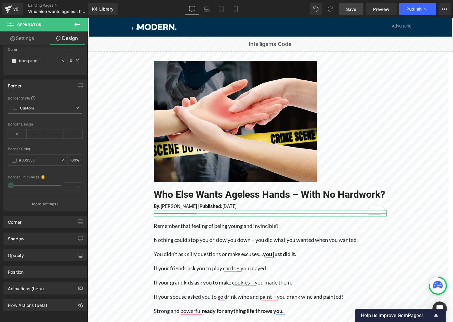
scroll to position [71, 0]
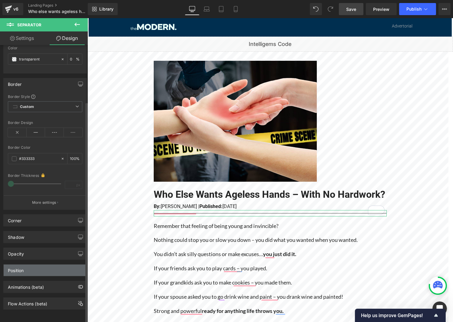
click at [29, 270] on div "Position" at bounding box center [45, 270] width 83 height 11
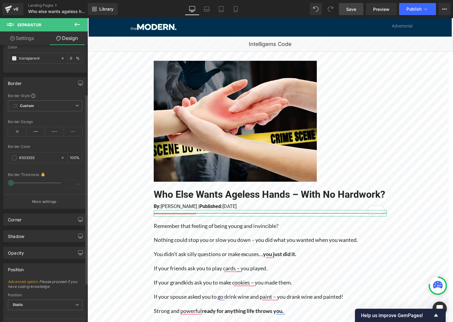
scroll to position [128, 0]
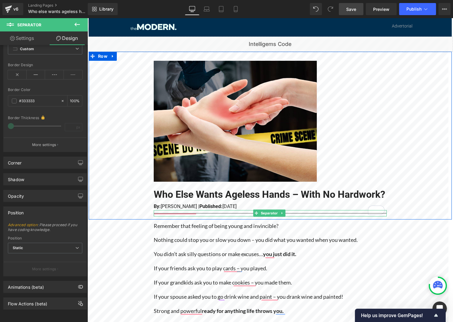
click at [227, 217] on hr at bounding box center [269, 214] width 233 height 3
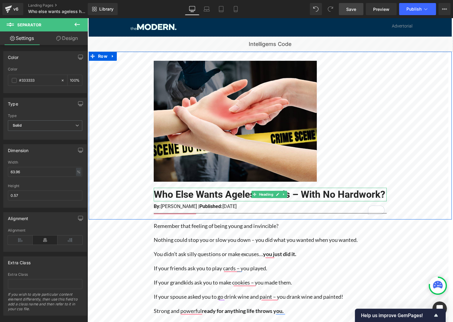
scroll to position [91, 0]
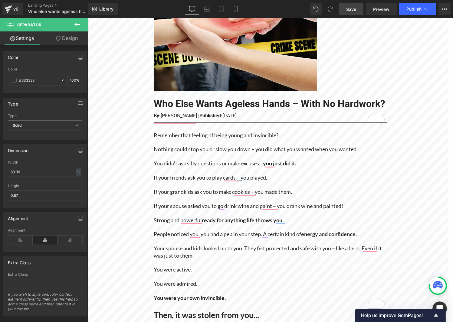
click at [206, 126] on hr at bounding box center [269, 124] width 233 height 3
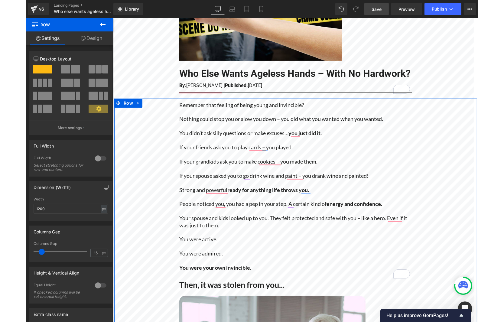
scroll to position [0, 0]
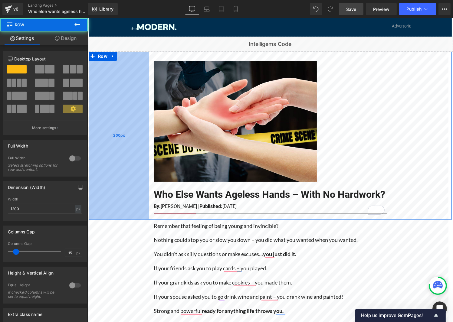
click at [112, 138] on div "200px" at bounding box center [118, 136] width 61 height 168
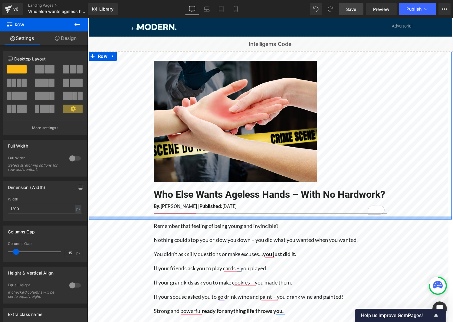
click at [337, 220] on div at bounding box center [269, 218] width 363 height 3
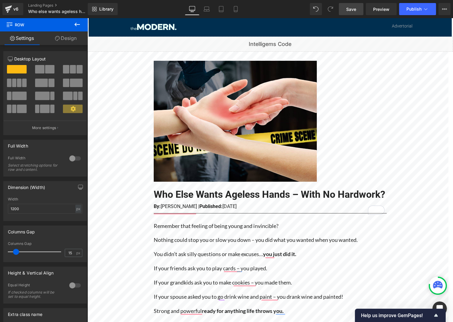
click at [87, 18] on div "200px" at bounding box center [87, 18] width 0 height 0
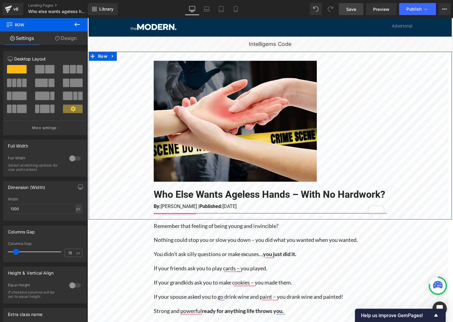
drag, startPoint x: 68, startPoint y: 39, endPoint x: 33, endPoint y: 75, distance: 50.9
click at [68, 39] on link "Design" at bounding box center [66, 38] width 44 height 14
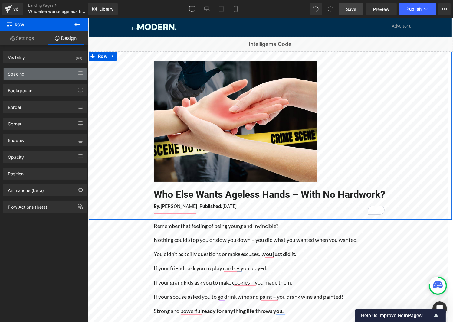
click at [39, 77] on div "Spacing" at bounding box center [45, 73] width 83 height 11
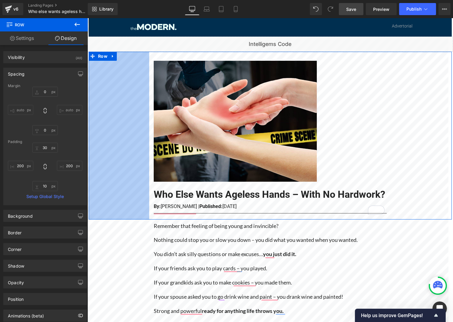
click at [121, 107] on div "200px" at bounding box center [118, 136] width 61 height 168
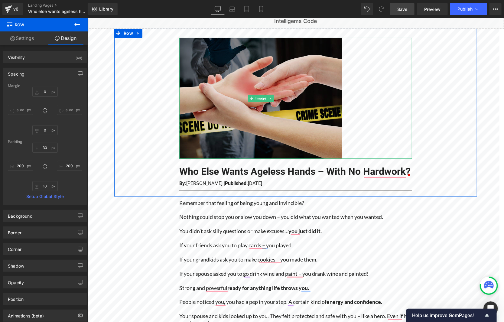
scroll to position [30, 0]
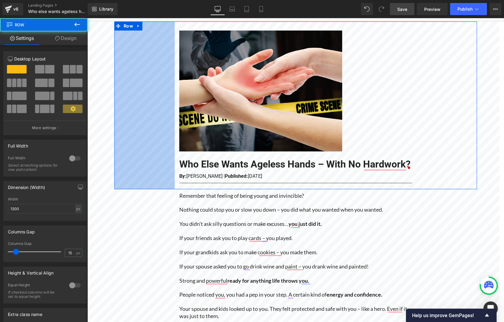
click at [134, 119] on div "200px" at bounding box center [144, 105] width 61 height 168
click at [159, 38] on div "200px" at bounding box center [144, 105] width 61 height 168
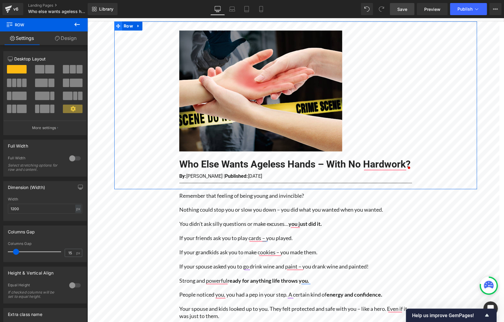
click at [119, 22] on span at bounding box center [118, 25] width 8 height 9
drag, startPoint x: 123, startPoint y: 26, endPoint x: 118, endPoint y: 26, distance: 4.5
click at [123, 26] on span "Row" at bounding box center [128, 25] width 12 height 9
click at [70, 40] on link "Design" at bounding box center [66, 38] width 44 height 14
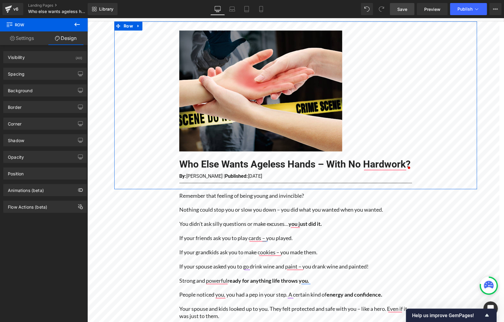
click at [19, 33] on link "Settings" at bounding box center [22, 38] width 44 height 14
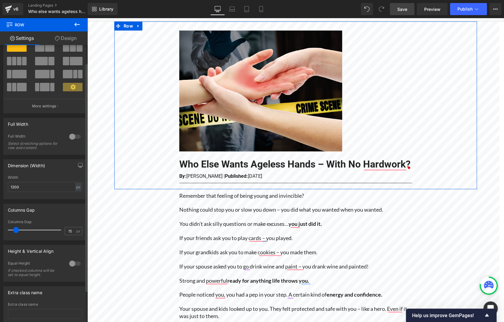
scroll to position [0, 0]
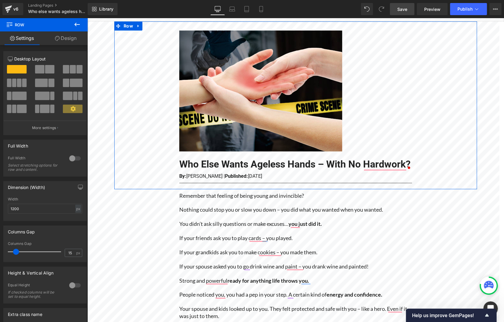
click at [65, 41] on link "Design" at bounding box center [66, 38] width 44 height 14
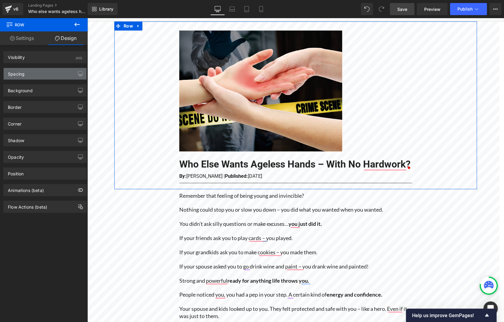
click at [42, 73] on div "Spacing" at bounding box center [45, 73] width 83 height 11
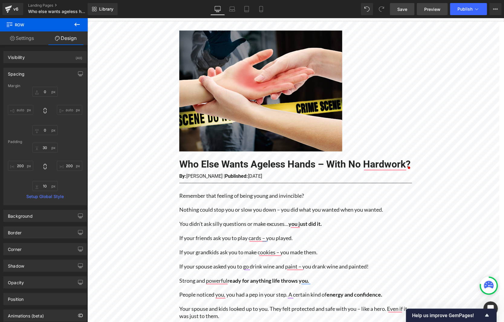
click at [436, 10] on span "Preview" at bounding box center [432, 9] width 16 height 6
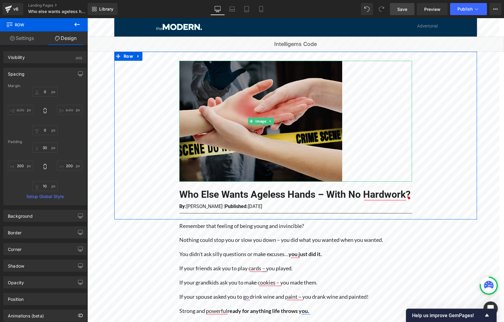
click at [256, 145] on img at bounding box center [260, 121] width 163 height 121
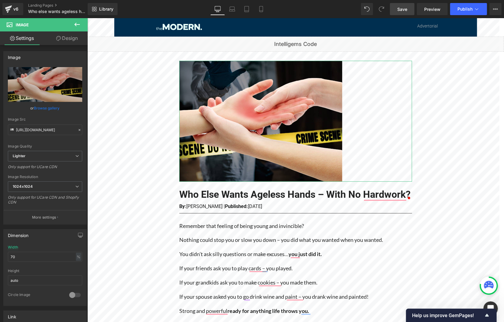
click at [73, 44] on link "Design" at bounding box center [67, 38] width 44 height 14
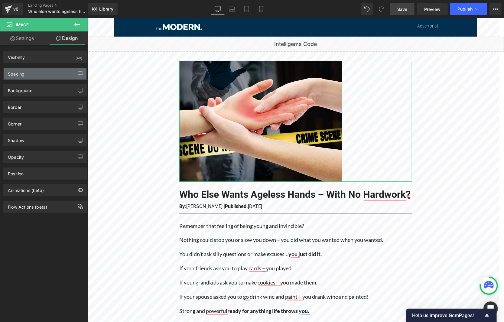
click at [53, 74] on div "Spacing" at bounding box center [45, 73] width 83 height 11
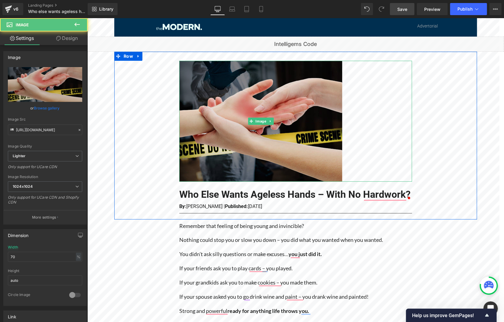
click at [247, 130] on img at bounding box center [260, 121] width 163 height 121
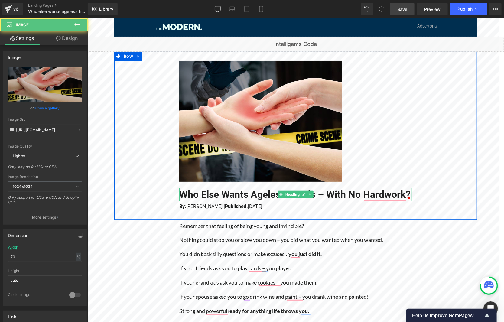
click at [238, 197] on h1 "Who Else Wants Ageless Hands – With No Hardwork?" at bounding box center [295, 195] width 233 height 14
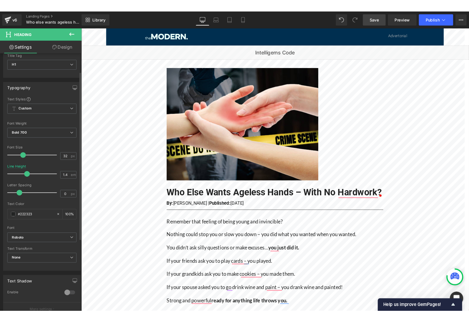
scroll to position [30, 0]
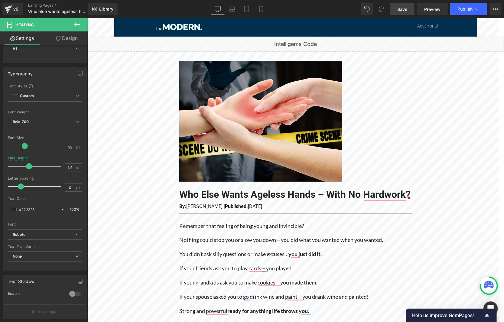
click at [75, 40] on link "Design" at bounding box center [67, 38] width 44 height 14
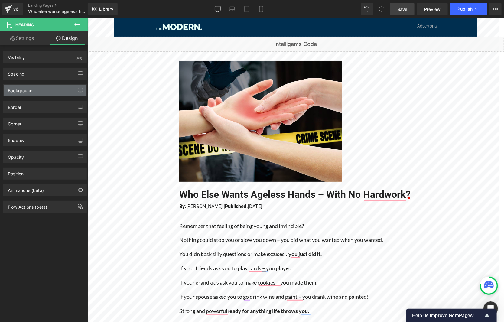
click at [35, 95] on div "Background" at bounding box center [45, 90] width 83 height 11
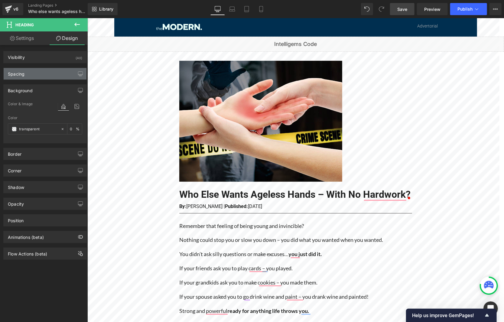
click at [40, 77] on div "Spacing" at bounding box center [45, 73] width 83 height 11
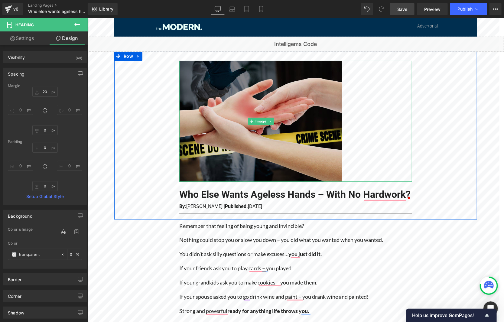
click at [256, 113] on img at bounding box center [260, 121] width 163 height 121
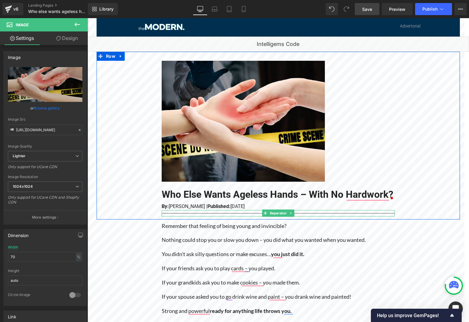
click at [245, 213] on div at bounding box center [277, 213] width 233 height 6
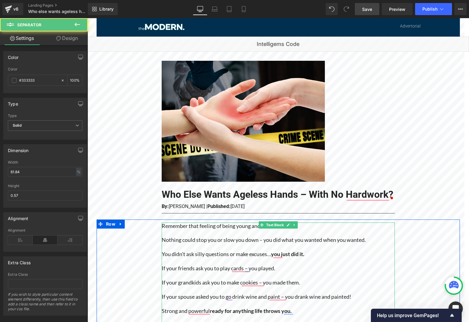
click at [247, 227] on p "Remember that feeling of being young and invincible?" at bounding box center [277, 226] width 233 height 7
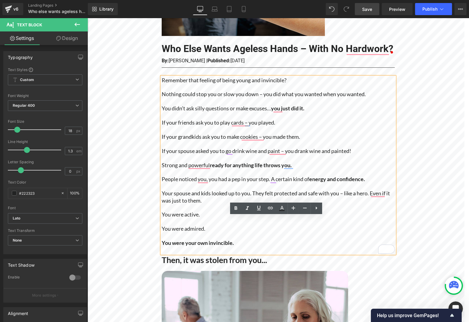
scroll to position [151, 0]
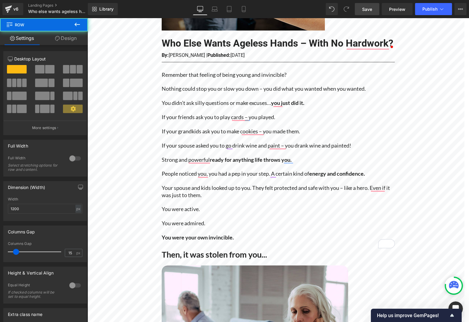
click at [203, 126] on p "To enrich screen reader interactions, please activate Accessibility in Grammarl…" at bounding box center [277, 124] width 233 height 7
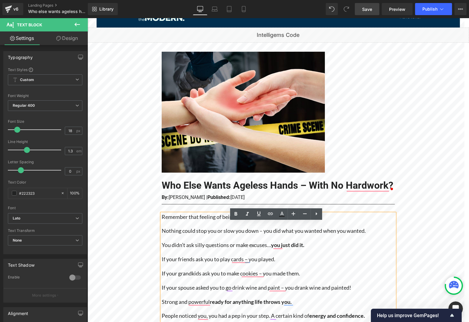
scroll to position [0, 0]
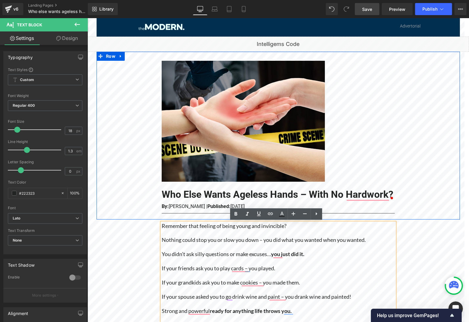
click at [130, 129] on div "Image Who Else Wants Ageless Hands – With No Hardwork? Heading By: [PERSON_NAME…" at bounding box center [277, 136] width 363 height 168
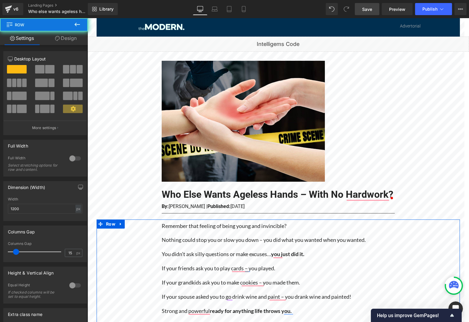
click at [74, 40] on link "Design" at bounding box center [66, 38] width 44 height 14
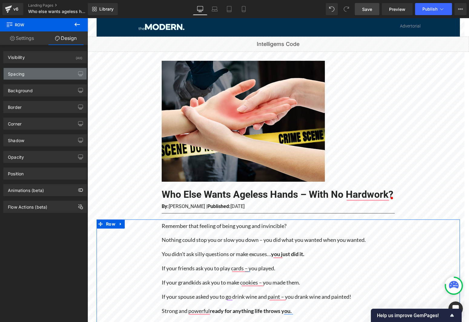
click at [36, 72] on div "Spacing" at bounding box center [45, 73] width 83 height 11
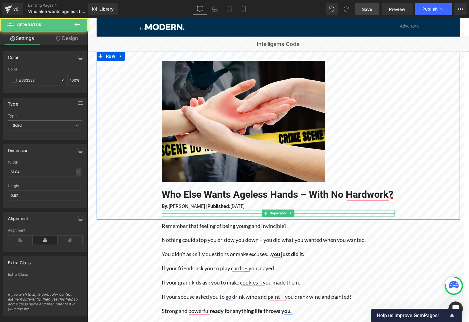
click at [210, 213] on div at bounding box center [277, 213] width 233 height 6
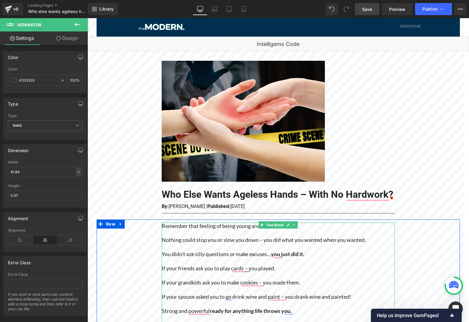
click at [212, 228] on p "Remember that feeling of being young and invincible?" at bounding box center [277, 226] width 233 height 7
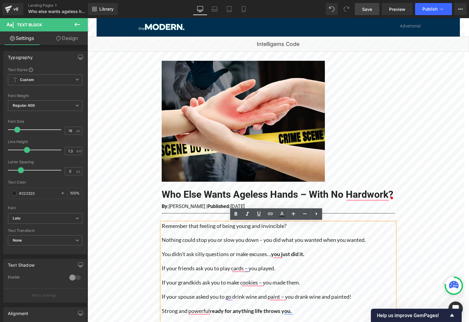
click at [230, 263] on p "To enrich screen reader interactions, please activate Accessibility in Grammarl…" at bounding box center [277, 261] width 233 height 7
click at [228, 259] on p "To enrich screen reader interactions, please activate Accessibility in Grammarl…" at bounding box center [277, 261] width 233 height 7
click at [230, 254] on span "You didn’t ask silly questions or make excuses… you just did it." at bounding box center [232, 254] width 142 height 7
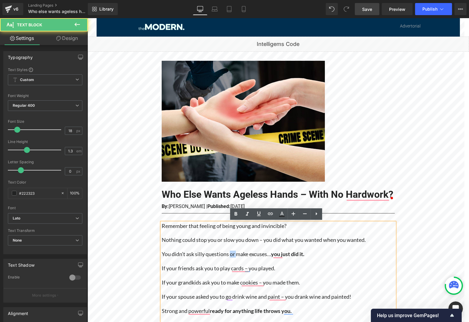
click at [230, 254] on span "You didn’t ask silly questions or make excuses… you just did it." at bounding box center [232, 254] width 142 height 7
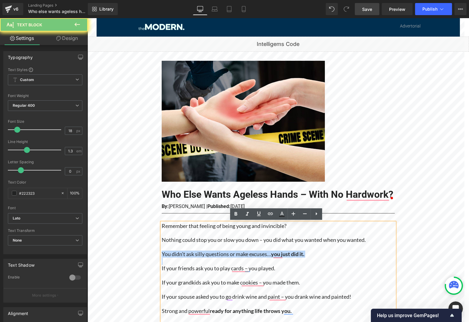
click at [230, 254] on span "You didn’t ask silly questions or make excuses… you just did it." at bounding box center [232, 254] width 142 height 7
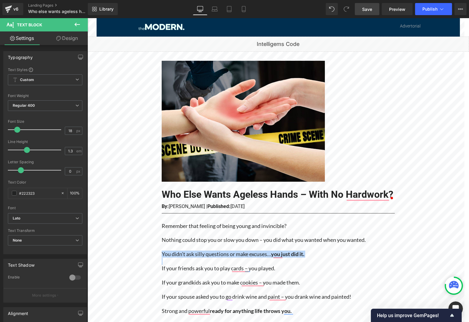
scroll to position [91, 0]
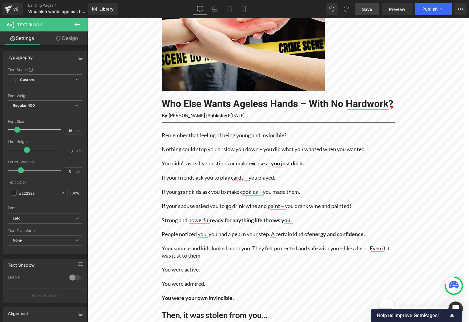
click at [247, 226] on p "To enrich screen reader interactions, please activate Accessibility in Grammarl…" at bounding box center [277, 227] width 233 height 7
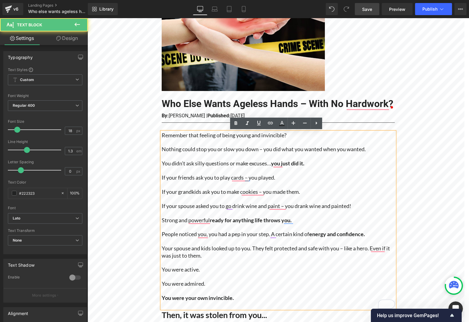
click at [231, 163] on span "You didn’t ask silly questions or make excuses… you just did it." at bounding box center [232, 163] width 142 height 7
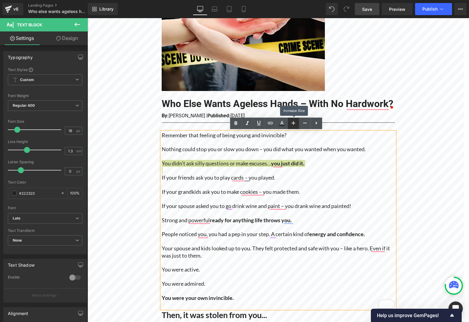
click at [295, 124] on icon at bounding box center [293, 122] width 7 height 7
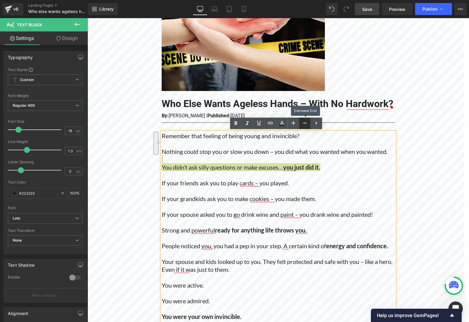
click at [303, 124] on icon at bounding box center [304, 122] width 7 height 7
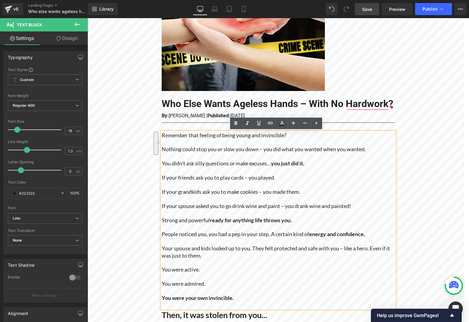
click at [206, 191] on p "If your grandkids ask you to make cookies – you made them." at bounding box center [277, 191] width 233 height 7
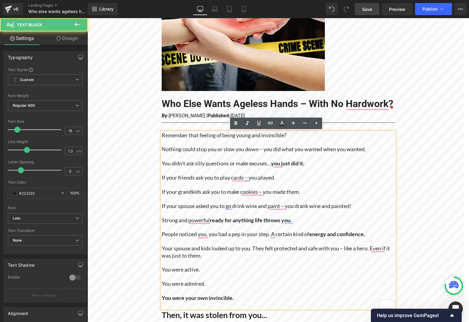
click at [87, 18] on div "200px" at bounding box center [87, 18] width 0 height 0
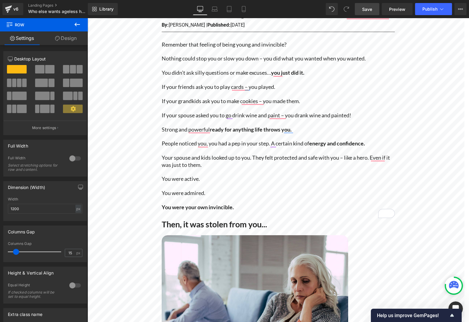
scroll to position [272, 0]
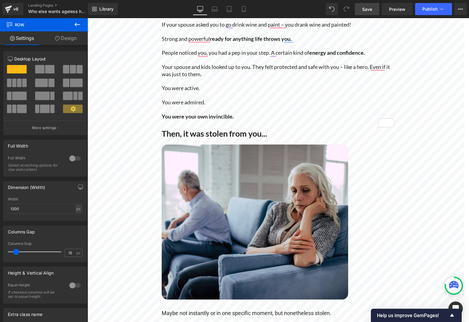
click at [227, 95] on p "To enrich screen reader interactions, please activate Accessibility in Grammarl…" at bounding box center [277, 95] width 233 height 7
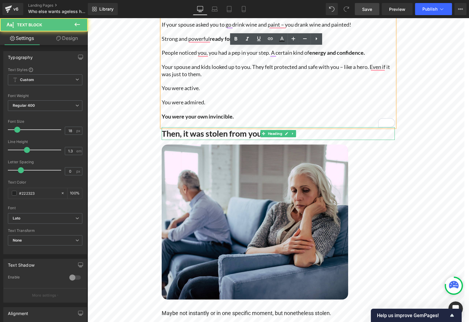
click at [207, 134] on b "Then, it was stolen from you..." at bounding box center [213, 134] width 105 height 10
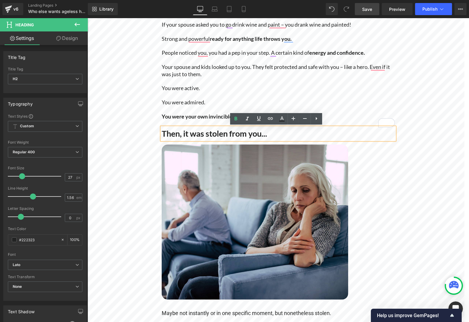
click at [124, 147] on div "Remember that feeling of being young and invincible? Nothing could stop you or …" at bounding box center [277, 308] width 363 height 722
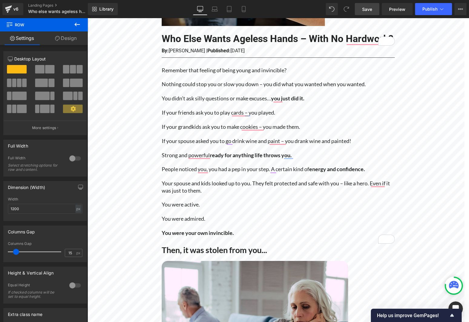
scroll to position [182, 0]
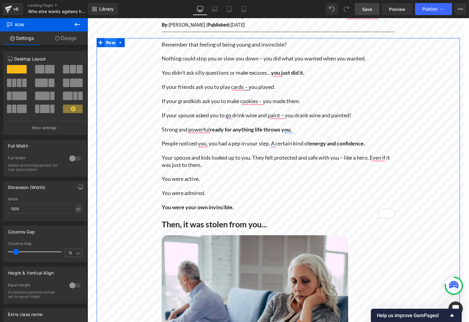
click at [109, 43] on span "Row" at bounding box center [110, 42] width 12 height 9
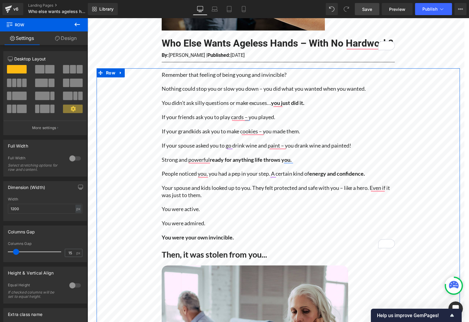
scroll to position [242, 0]
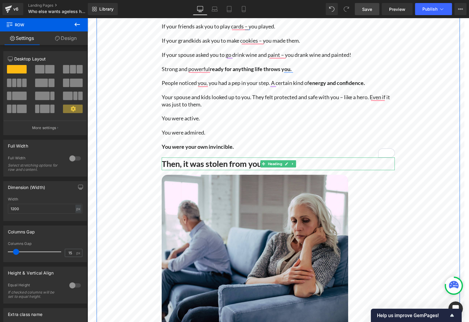
click at [231, 165] on b "Then, it was stolen from you..." at bounding box center [213, 164] width 105 height 10
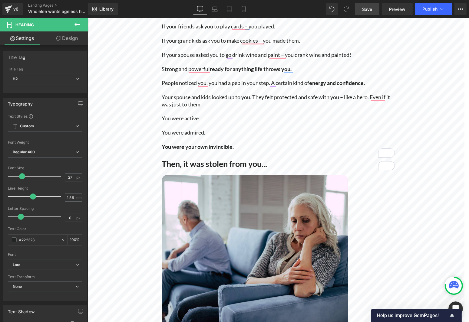
click at [211, 114] on p "To enrich screen reader interactions, please activate Accessibility in Grammarl…" at bounding box center [277, 111] width 233 height 7
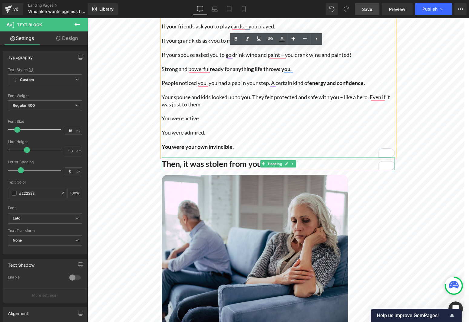
click at [226, 166] on b "Then, it was stolen from you..." at bounding box center [213, 164] width 105 height 10
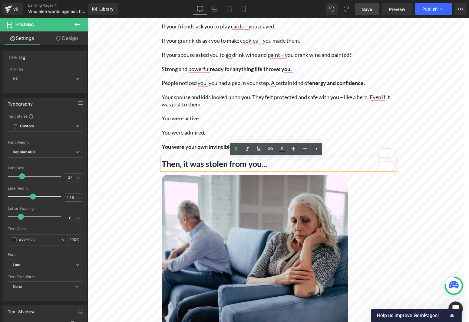
click at [246, 95] on p "Your spouse and kids looked up to you. They felt protected and safe with you – …" at bounding box center [277, 101] width 233 height 14
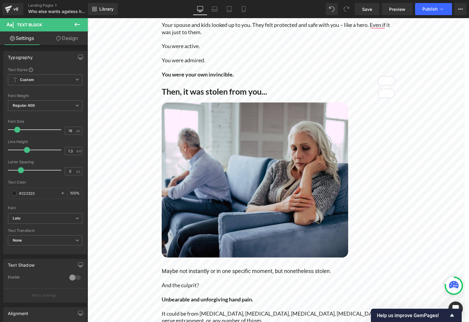
scroll to position [393, 0]
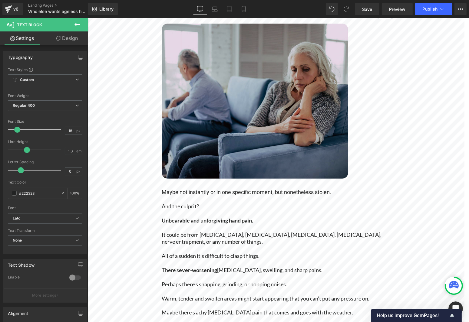
click at [273, 147] on img at bounding box center [254, 101] width 186 height 155
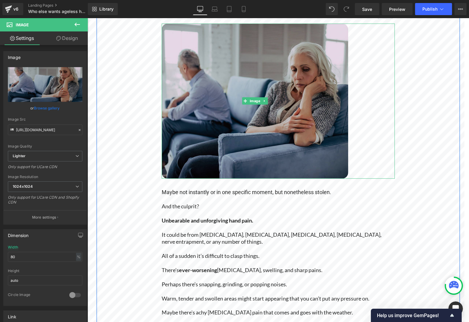
click at [264, 134] on img at bounding box center [254, 101] width 186 height 155
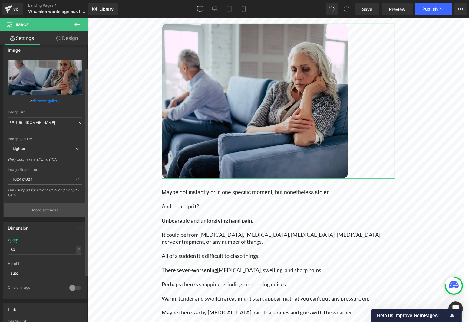
scroll to position [0, 0]
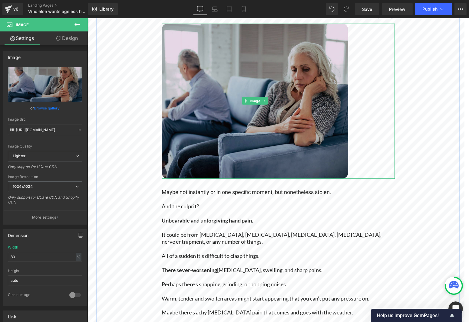
click at [229, 142] on img at bounding box center [254, 101] width 186 height 155
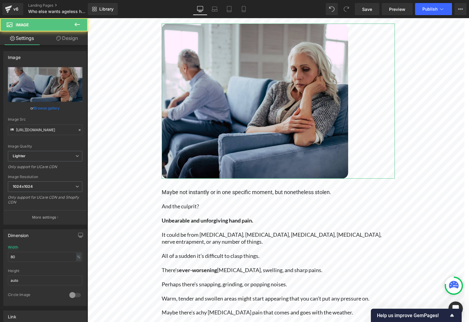
click at [65, 40] on link "Design" at bounding box center [67, 38] width 44 height 14
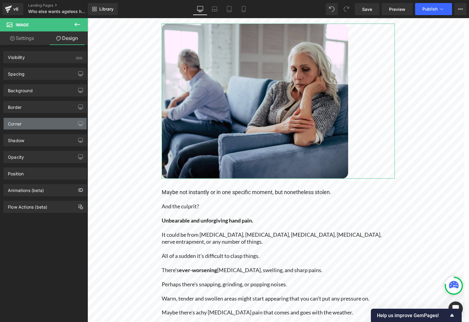
click at [25, 118] on div "Corner" at bounding box center [45, 123] width 83 height 11
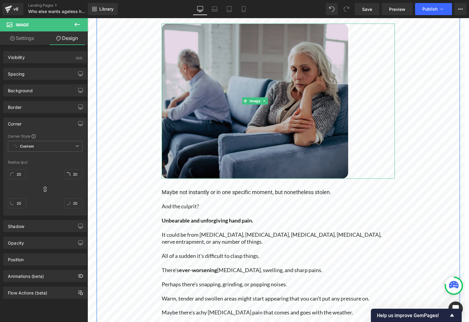
click at [262, 115] on img at bounding box center [254, 101] width 186 height 155
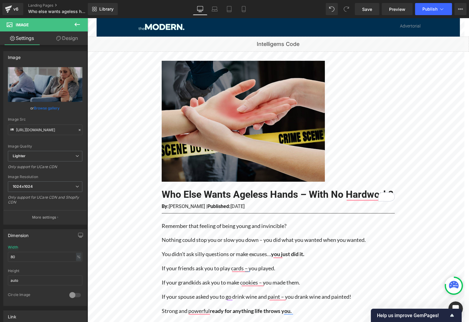
click at [245, 110] on img at bounding box center [242, 121] width 163 height 121
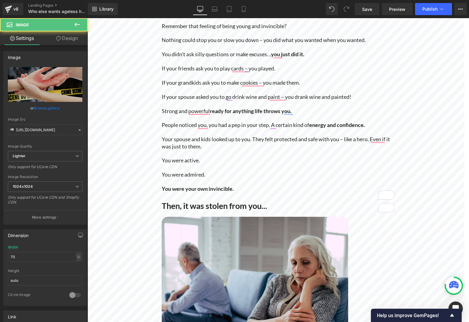
scroll to position [303, 0]
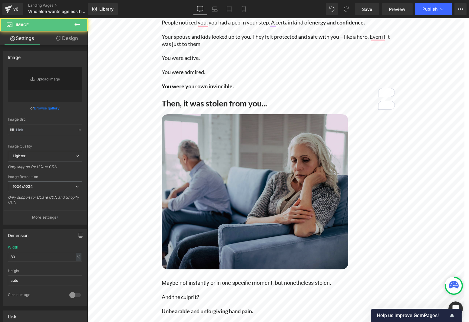
click at [235, 162] on img at bounding box center [254, 191] width 186 height 155
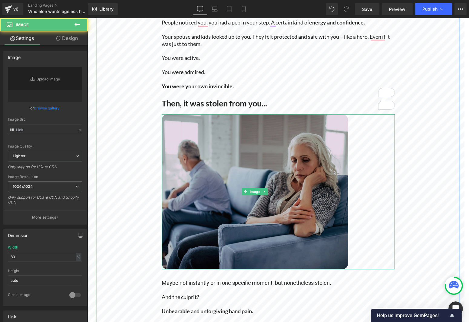
type input "https://ucarecdn.com/3d15853e-f0fa-44a7-8849-f48579baf8ee/-/format/auto/-/previ…"
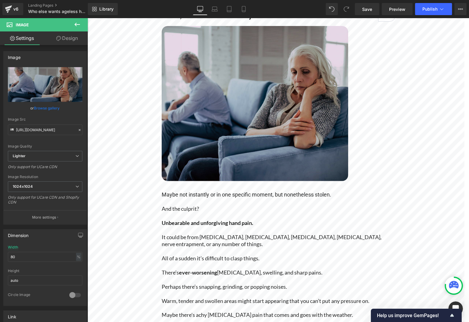
scroll to position [393, 0]
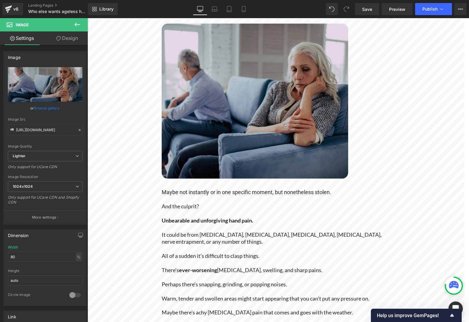
click at [260, 145] on img at bounding box center [254, 101] width 186 height 155
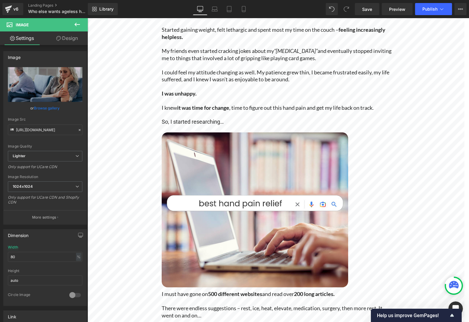
scroll to position [1119, 0]
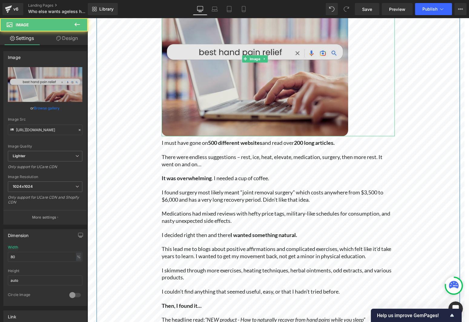
click at [223, 109] on img at bounding box center [254, 58] width 186 height 155
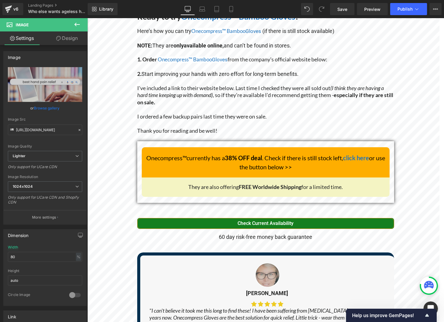
scroll to position [3096, 0]
